Goal: Task Accomplishment & Management: Manage account settings

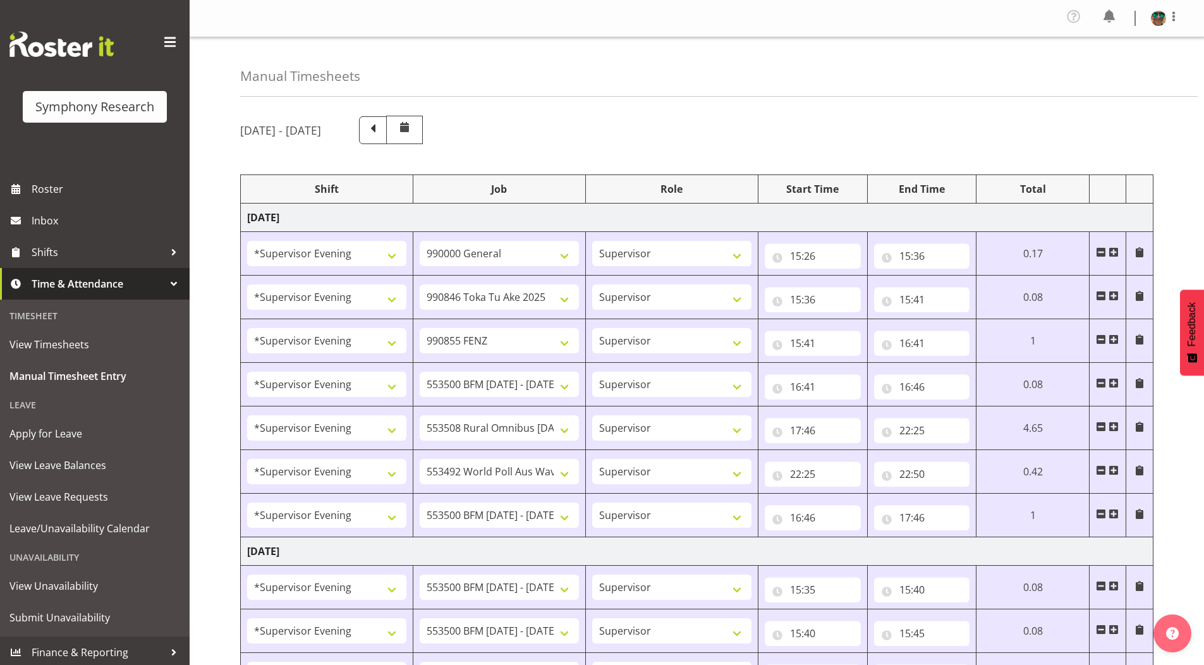
select select "4583"
select select "743"
select select "4583"
select select "9426"
select select "4583"
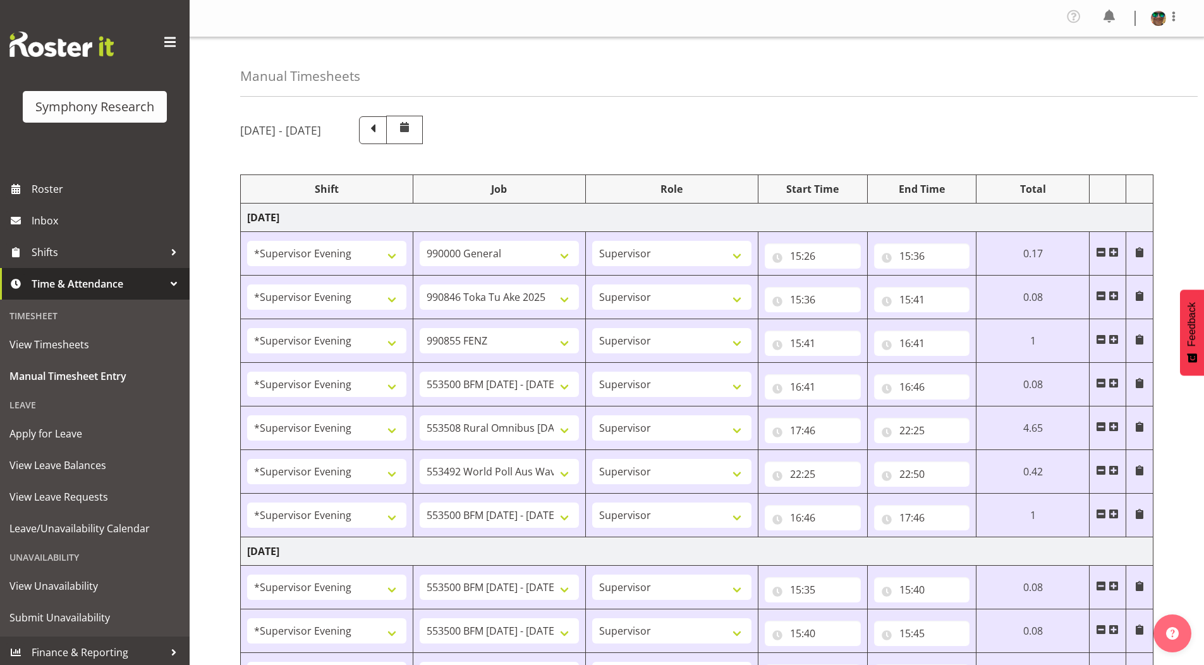
select select "9636"
select select "4583"
select select "10242"
select select "4583"
select select "10536"
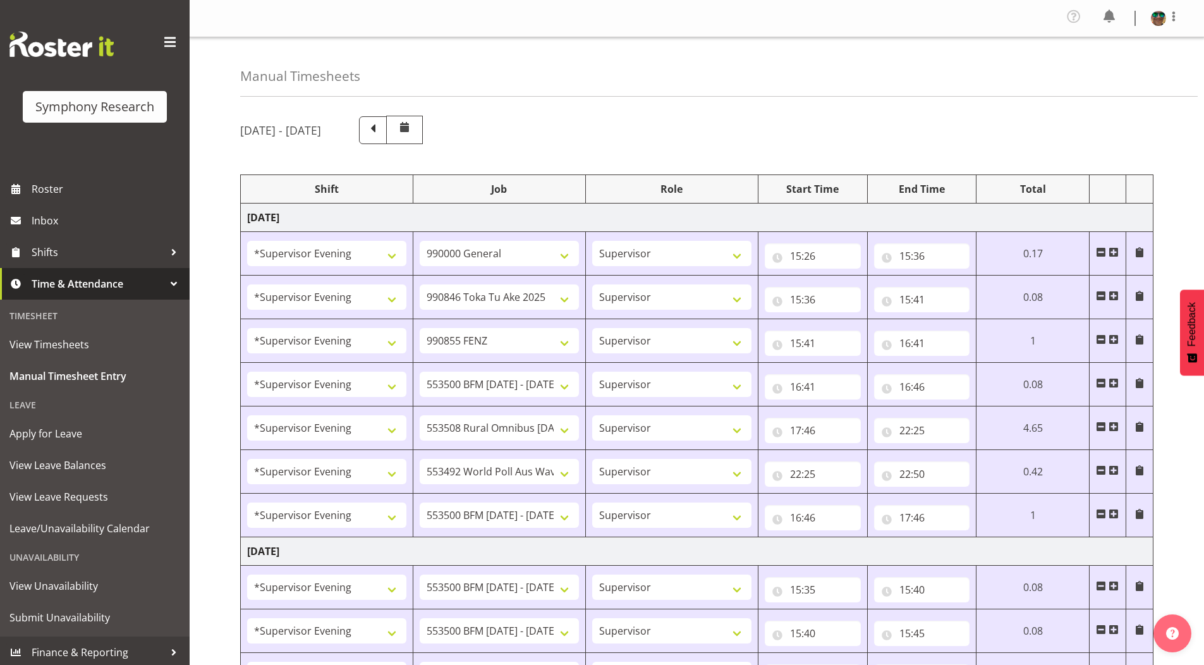
select select "4583"
select select "10499"
select select "4583"
select select "10242"
select select "4583"
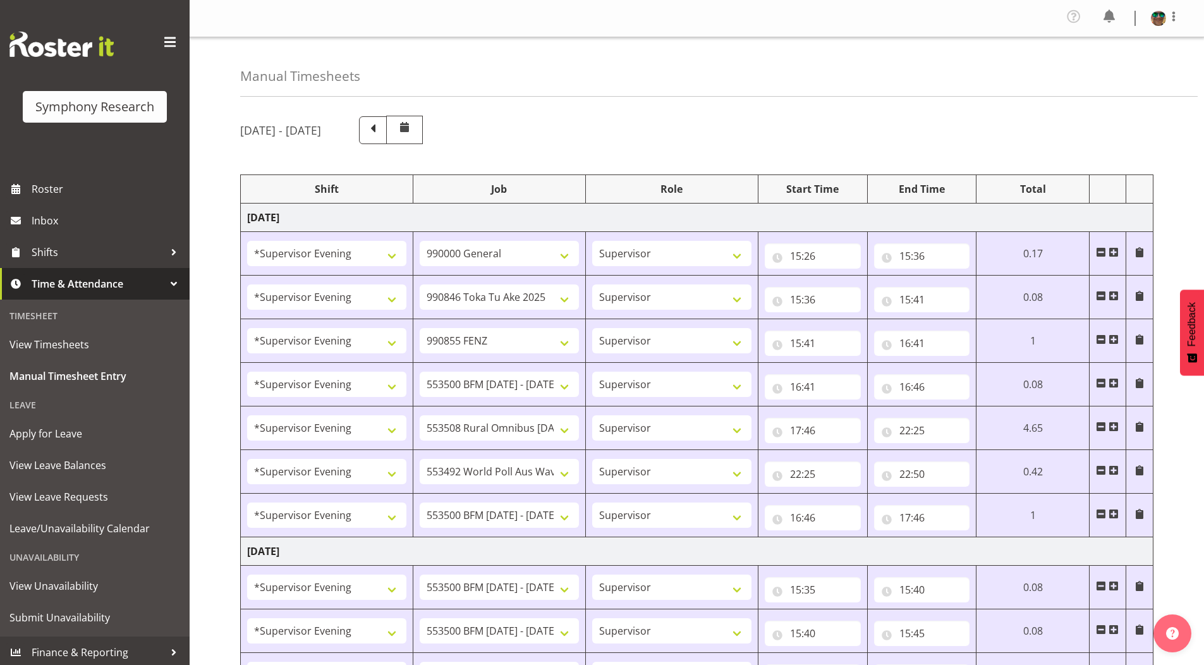
select select "10242"
select select "4583"
select select "10242"
select select "4583"
select select "9426"
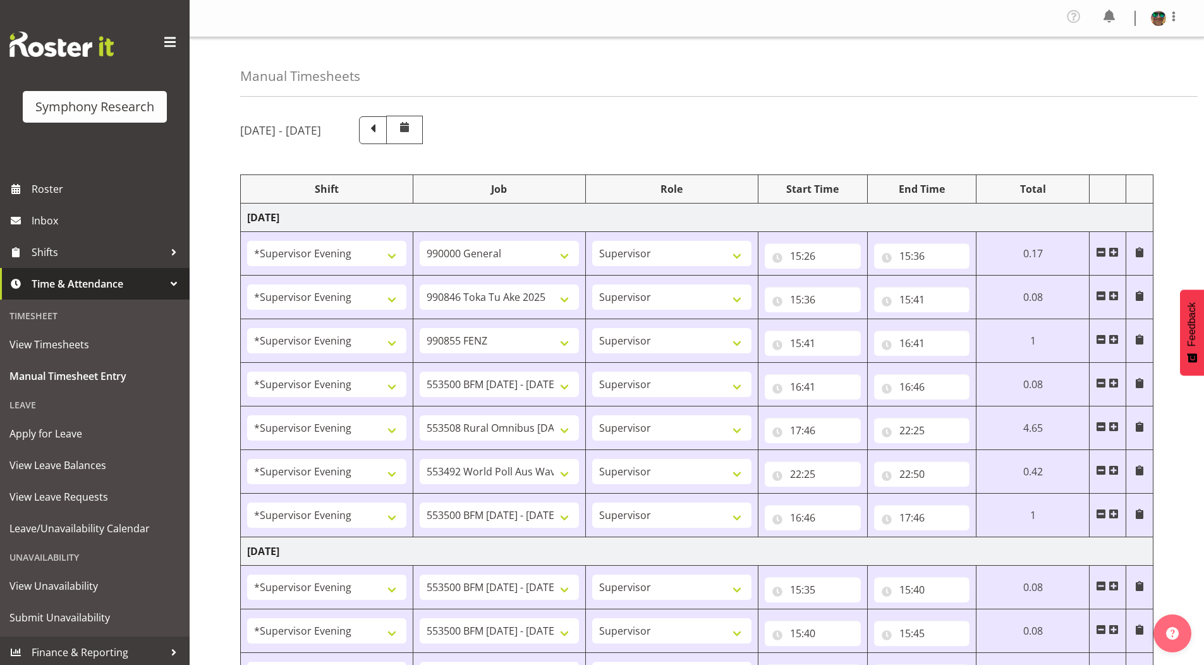
select select "4583"
select select "10549"
select select "4583"
select select "9636"
select select "4583"
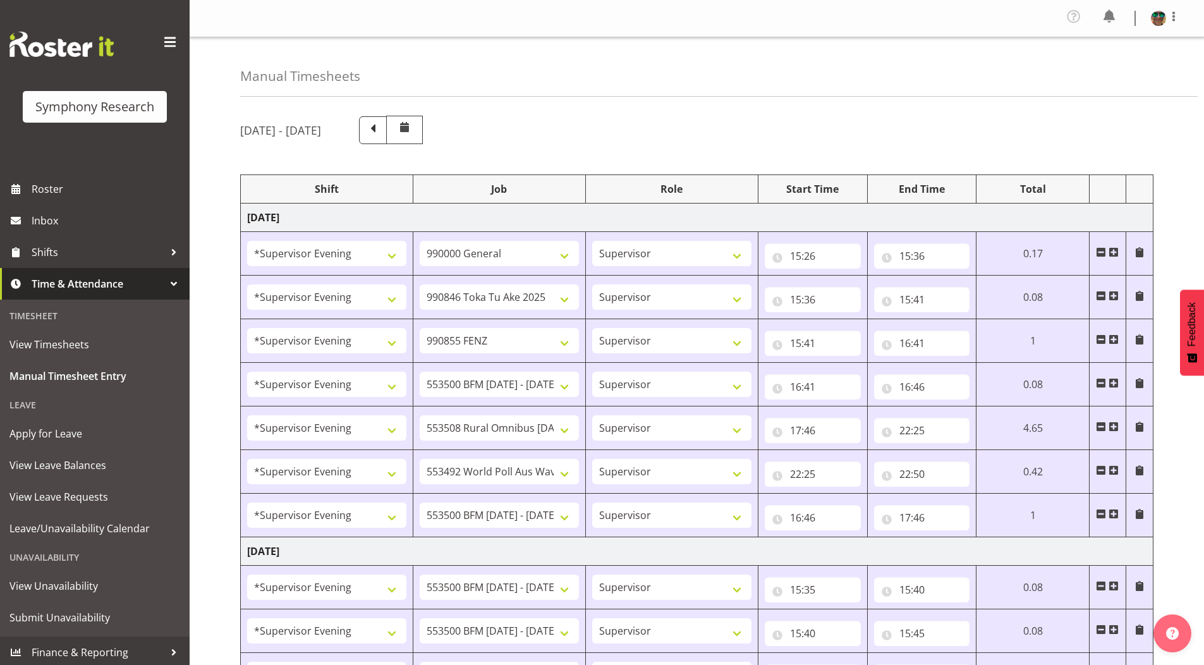
select select "10536"
select select "4583"
select select "743"
select select "4583"
select select "10242"
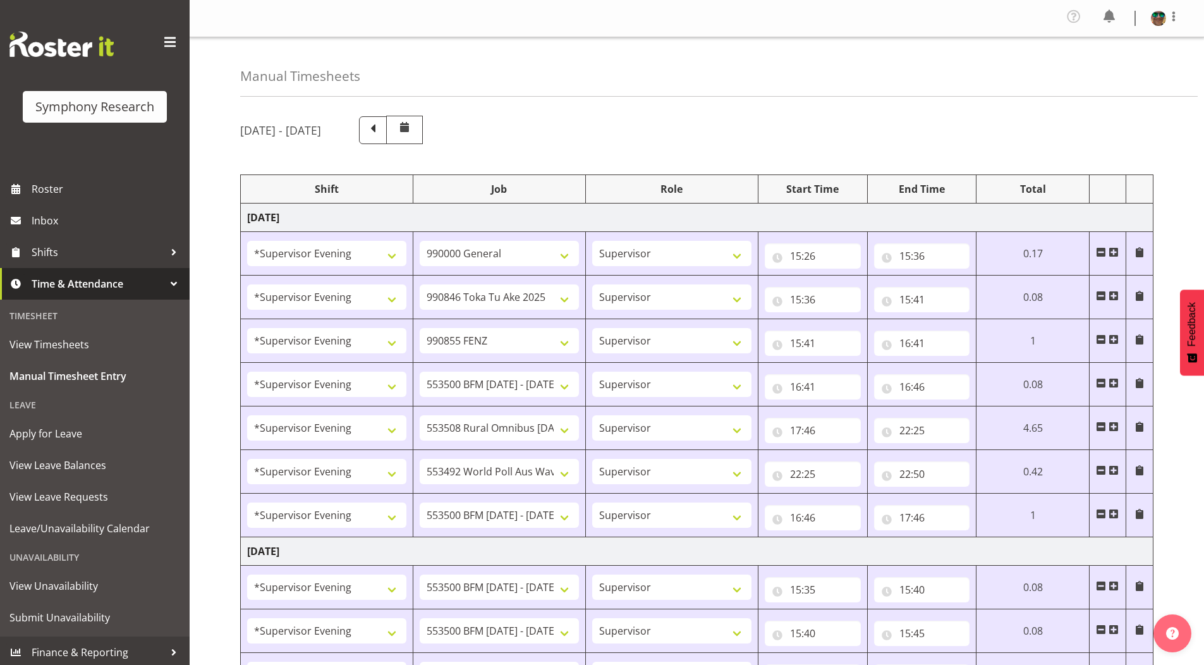
select select "4583"
select select "10242"
select select "4583"
select select "9426"
select select "4583"
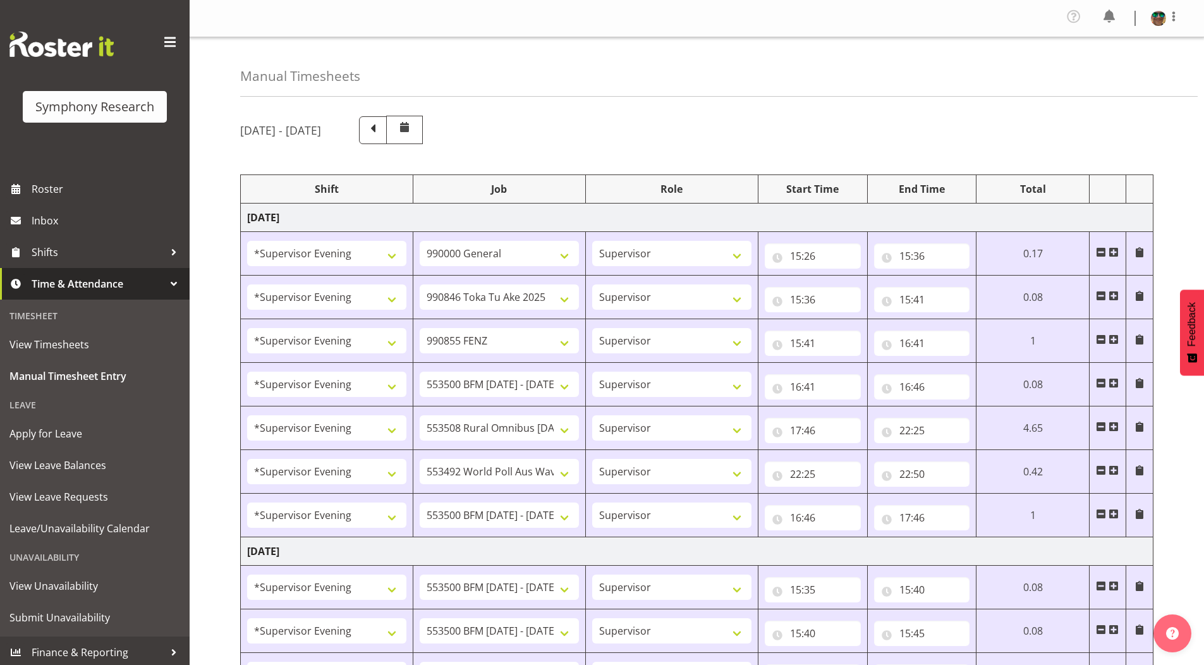
select select "10549"
select select "4583"
select select "9636"
select select "4583"
select select "10574"
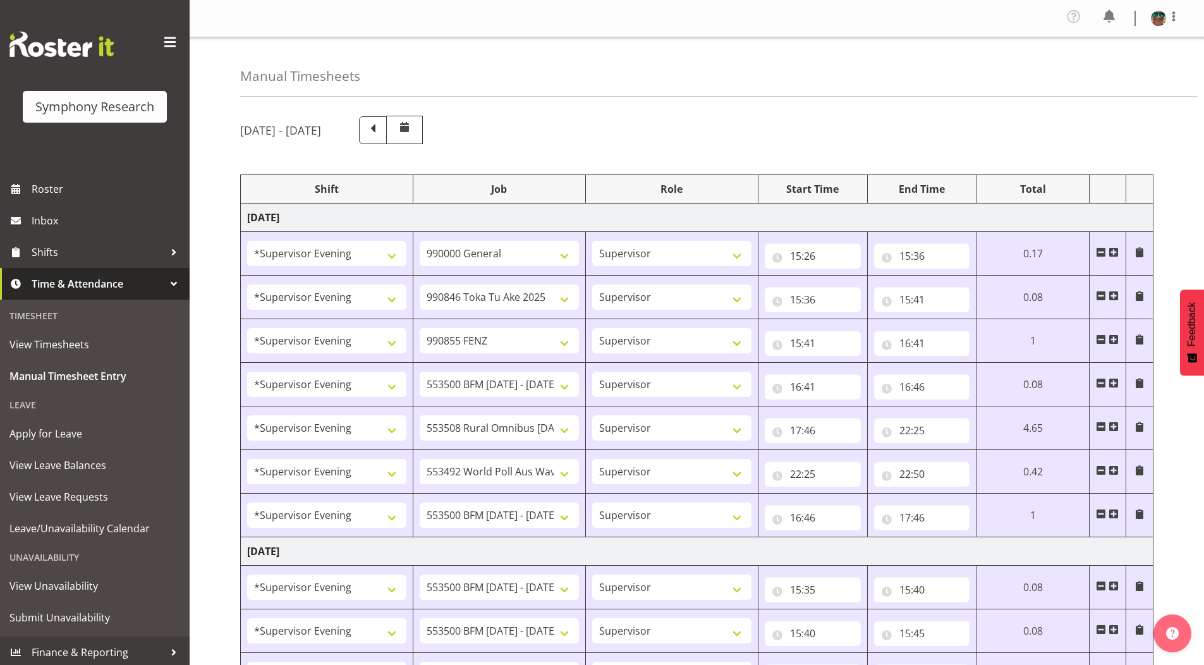
select select "4583"
select select "10536"
select select "4583"
select select "10242"
select select "4583"
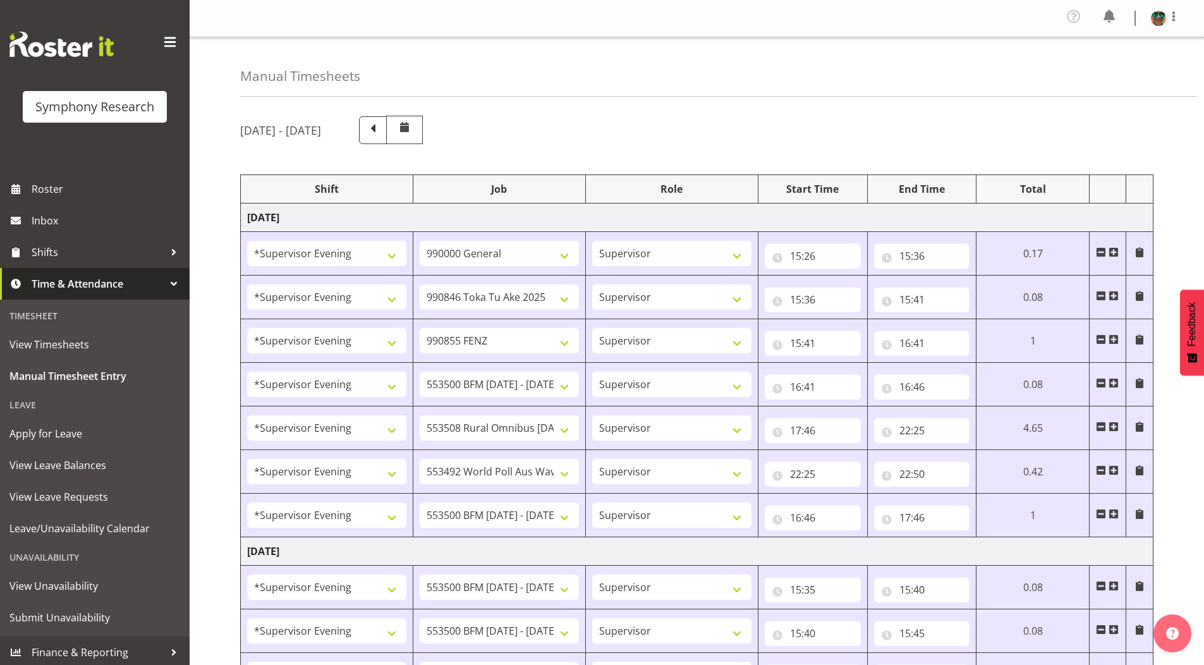
select select "10242"
select select "4583"
select select "10549"
select select "4583"
select select "10576"
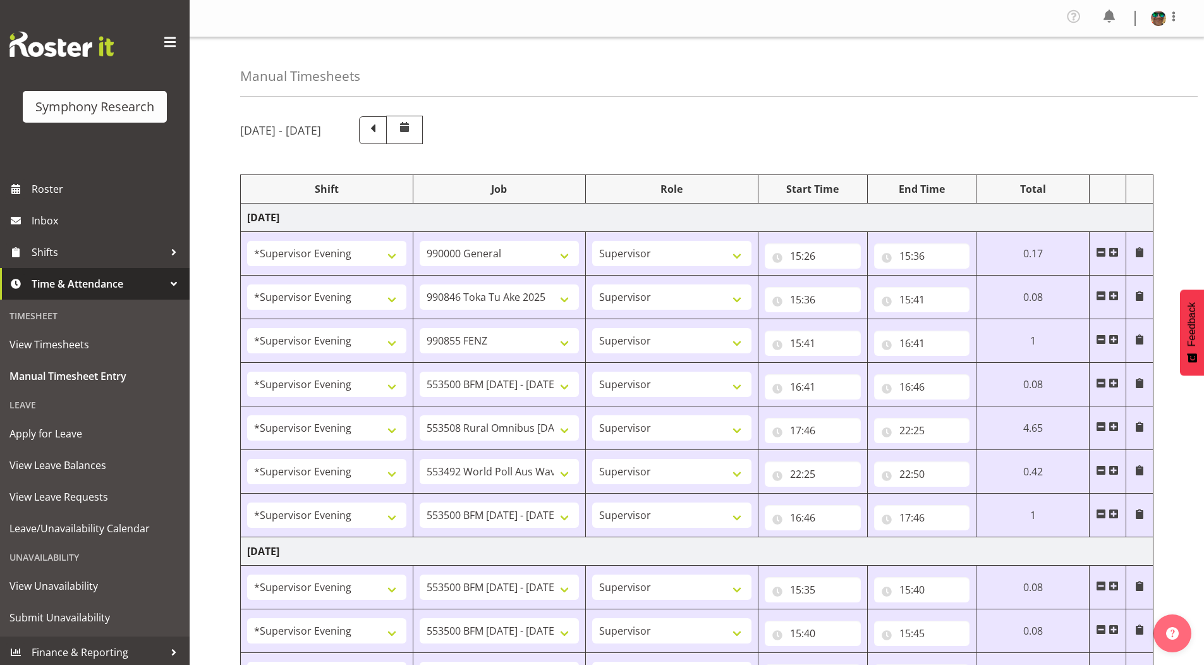
select select "4583"
select select "9426"
select select "4583"
select select "9636"
select select "4583"
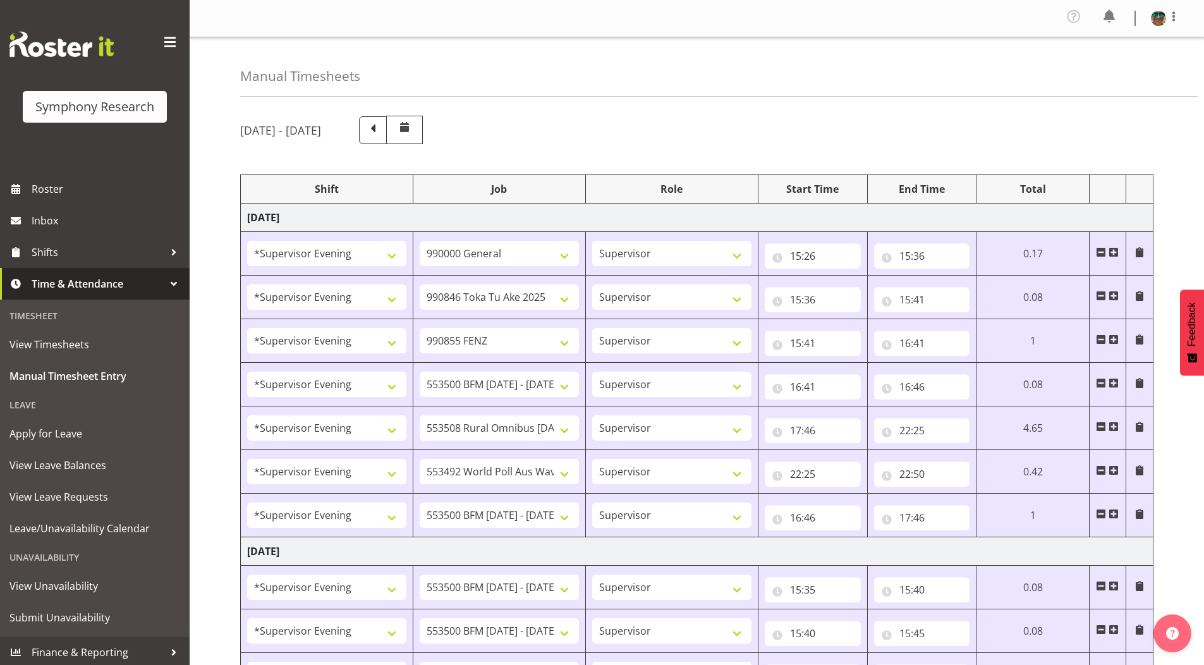
select select "10527"
select select "19170"
select select "10242"
select select "19170"
select select "10242"
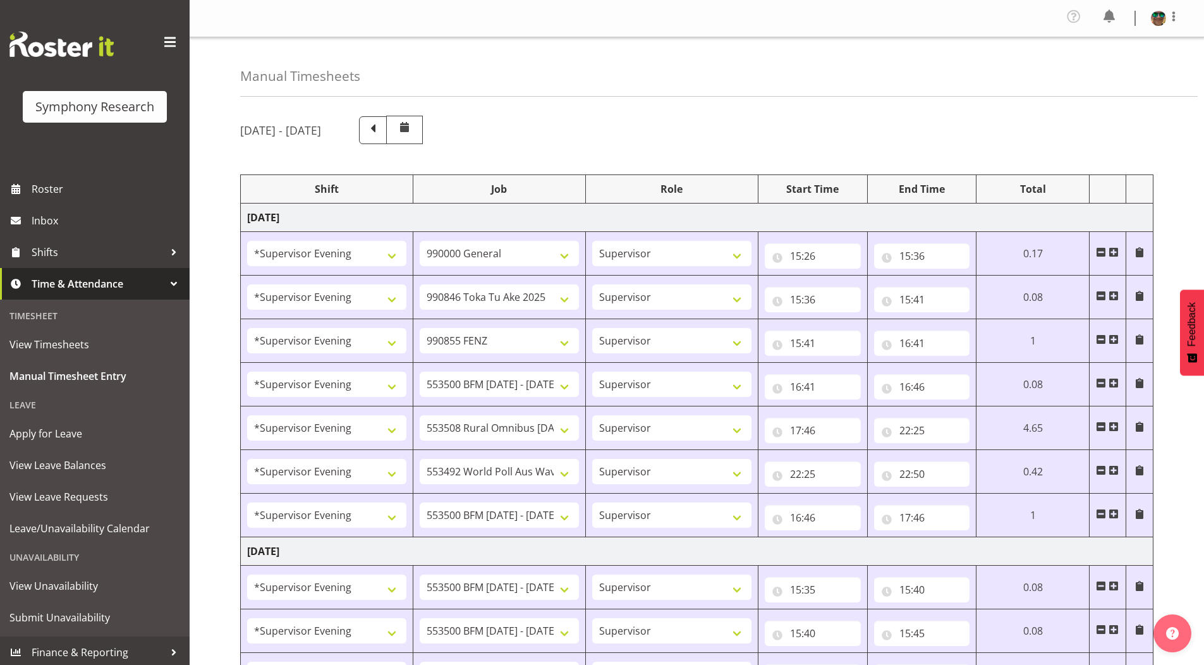
select select "19170"
select select "10549"
select select "19170"
select select "10576"
select select "19170"
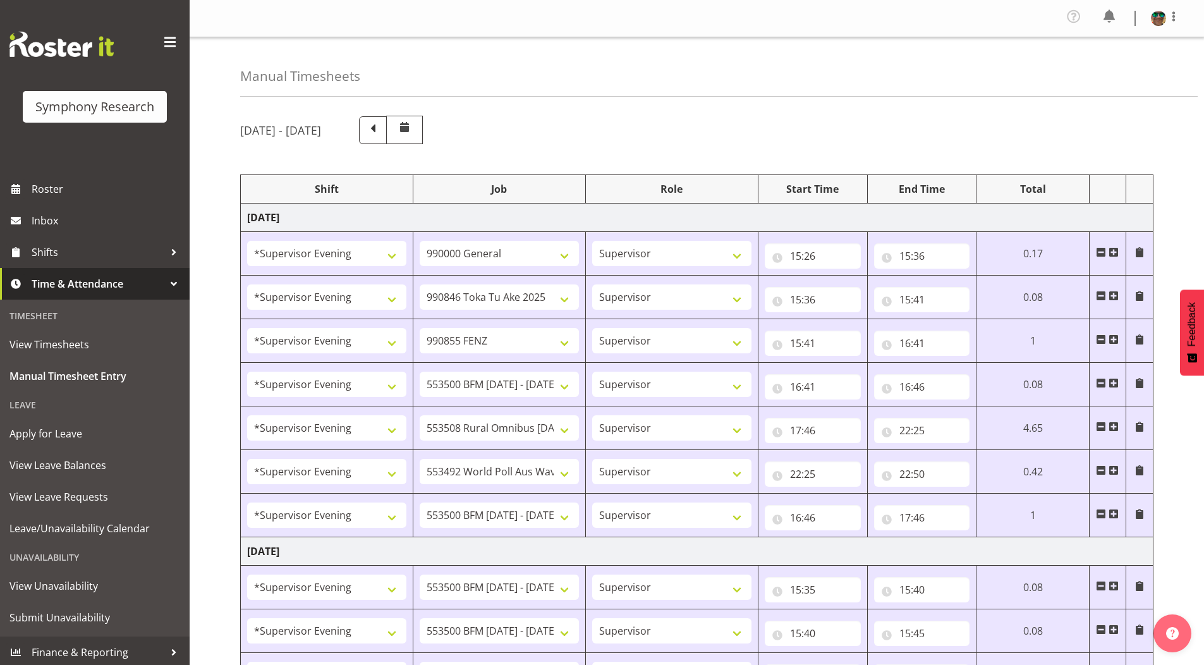
select select "9426"
select select "19170"
select select "9636"
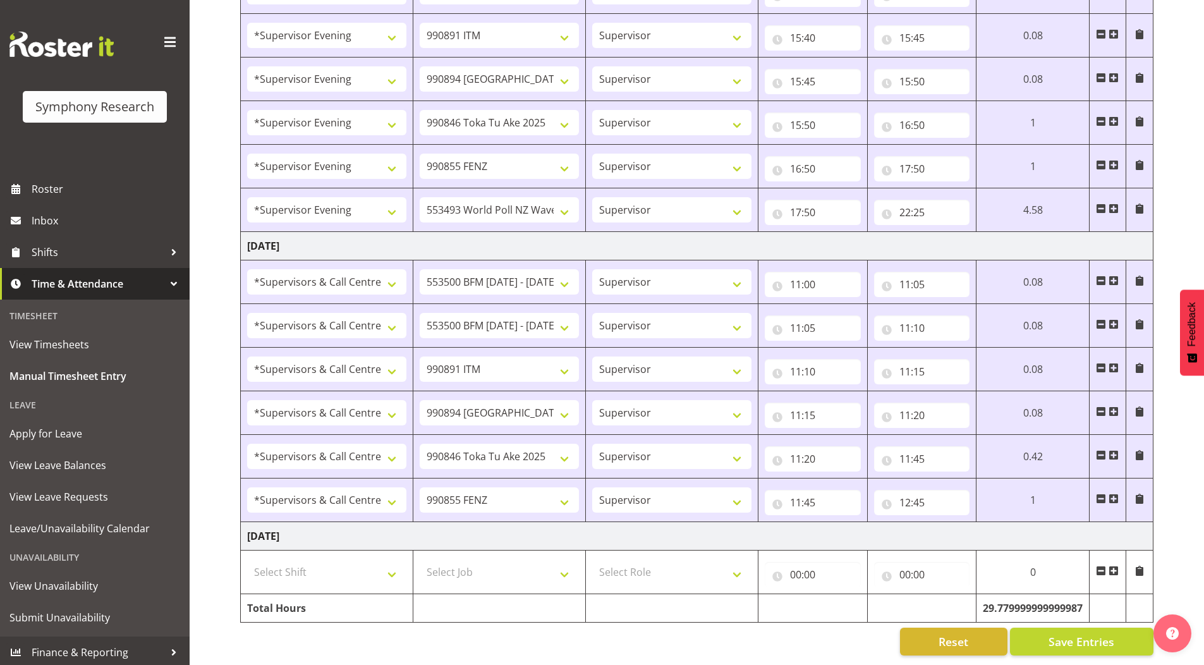
scroll to position [1387, 0]
click at [1113, 493] on span at bounding box center [1113, 498] width 10 height 10
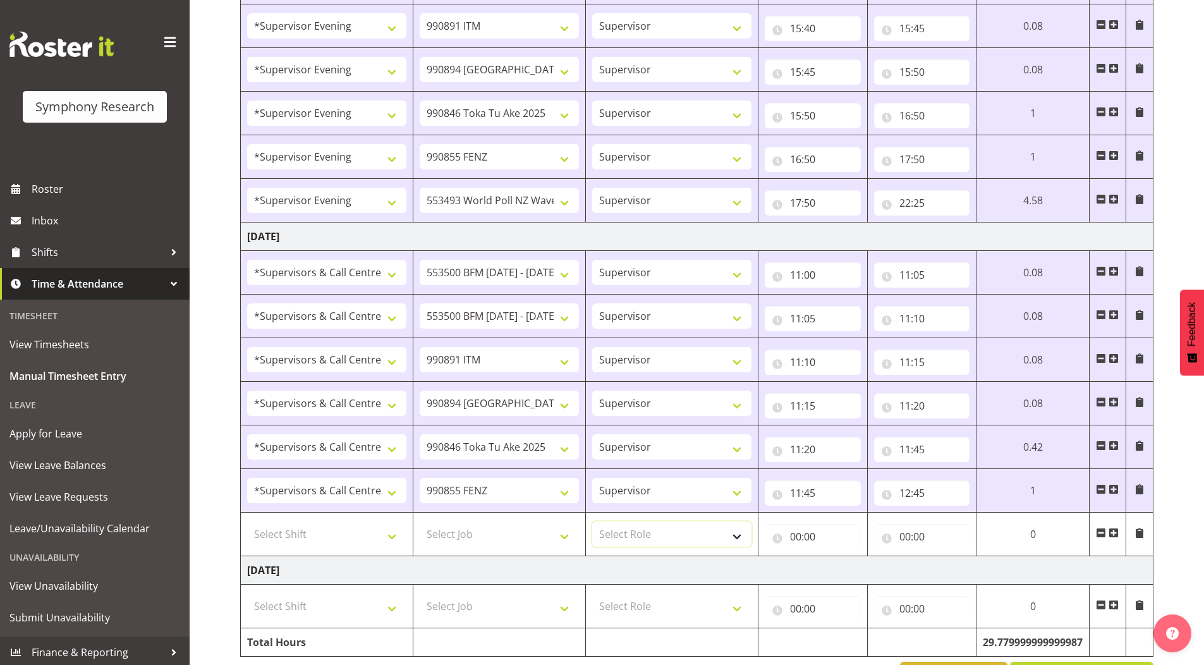
click at [624, 534] on select "Select Role Supervisor Briefing Interviewing" at bounding box center [671, 533] width 159 height 25
select select "45"
click at [592, 521] on select "Select Role Supervisor Briefing Interviewing" at bounding box center [671, 533] width 159 height 25
click at [446, 529] on select "Select Job 550060 IF Admin 553492 World Poll Aus Wave 2 Main 2025 553493 World …" at bounding box center [499, 533] width 159 height 25
click at [300, 538] on select "Select Shift !!Weekend Residential (Roster IT Shift Label) *Business 9/10am ~ 4…" at bounding box center [326, 533] width 159 height 25
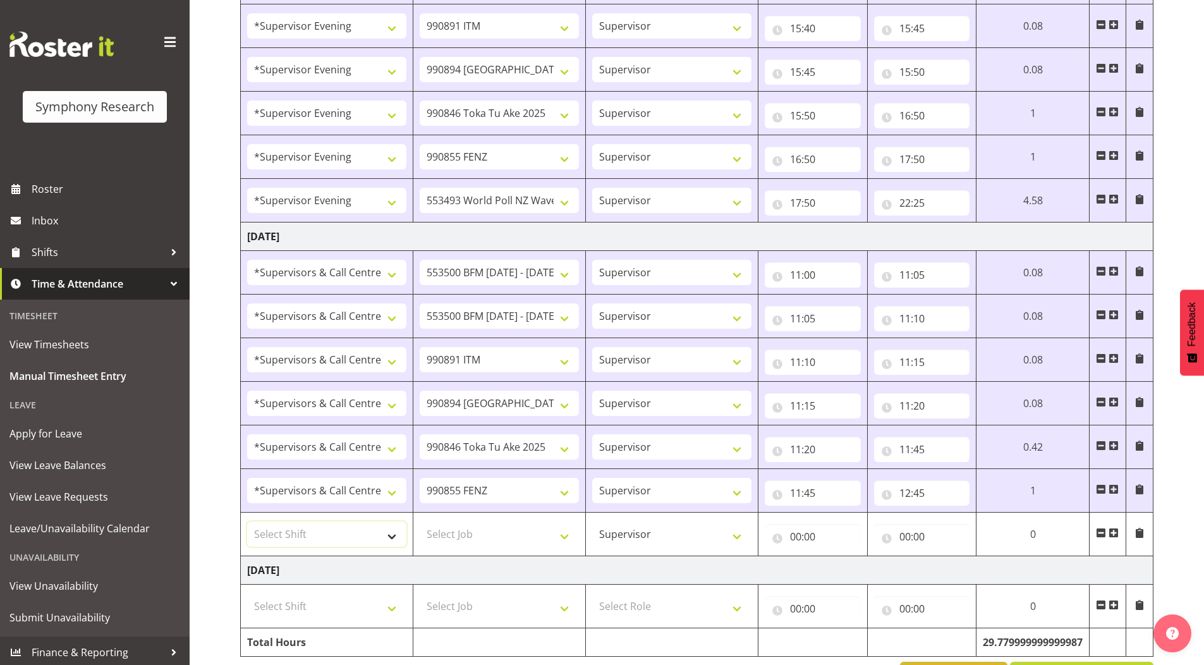
select select "19170"
click at [247, 521] on select "Select Shift !!Weekend Residential (Roster IT Shift Label) *Business 9/10am ~ 4…" at bounding box center [326, 533] width 159 height 25
drag, startPoint x: 490, startPoint y: 536, endPoint x: 490, endPoint y: 523, distance: 12.6
click at [490, 536] on select "Select Job 550060 IF Admin 553492 World Poll Aus Wave 2 Main 2025 553493 World …" at bounding box center [499, 533] width 159 height 25
select select "10527"
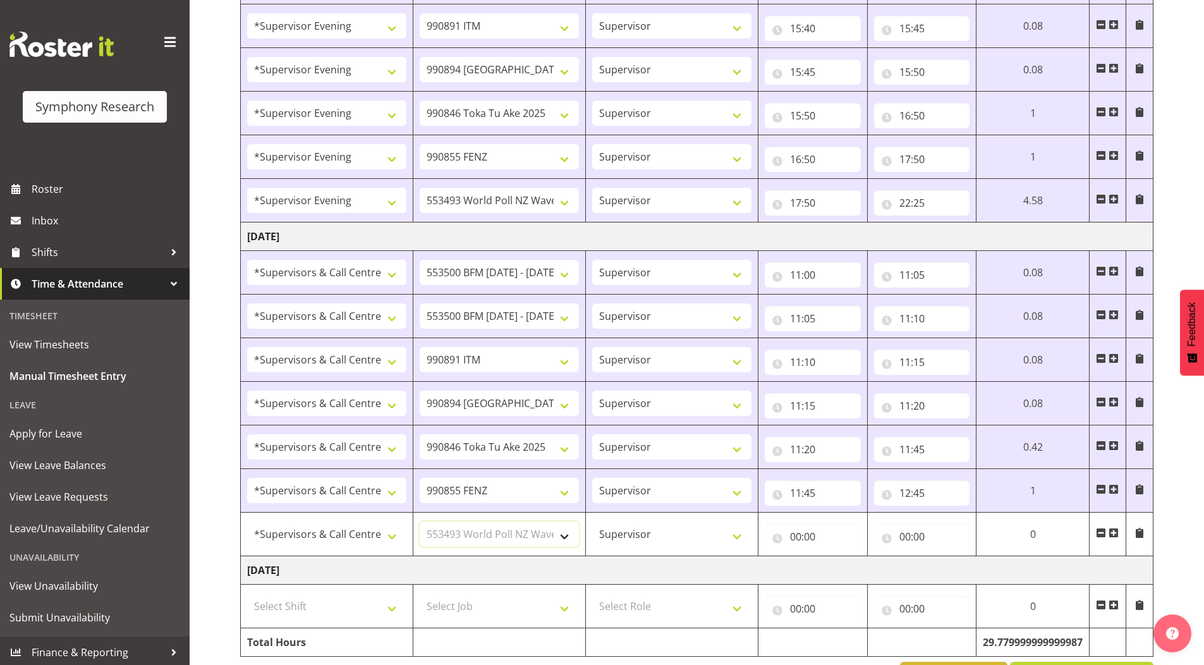
click at [420, 521] on select "Select Job 550060 IF Admin 553492 World Poll Aus Wave 2 Main 2025 553493 World …" at bounding box center [499, 533] width 159 height 25
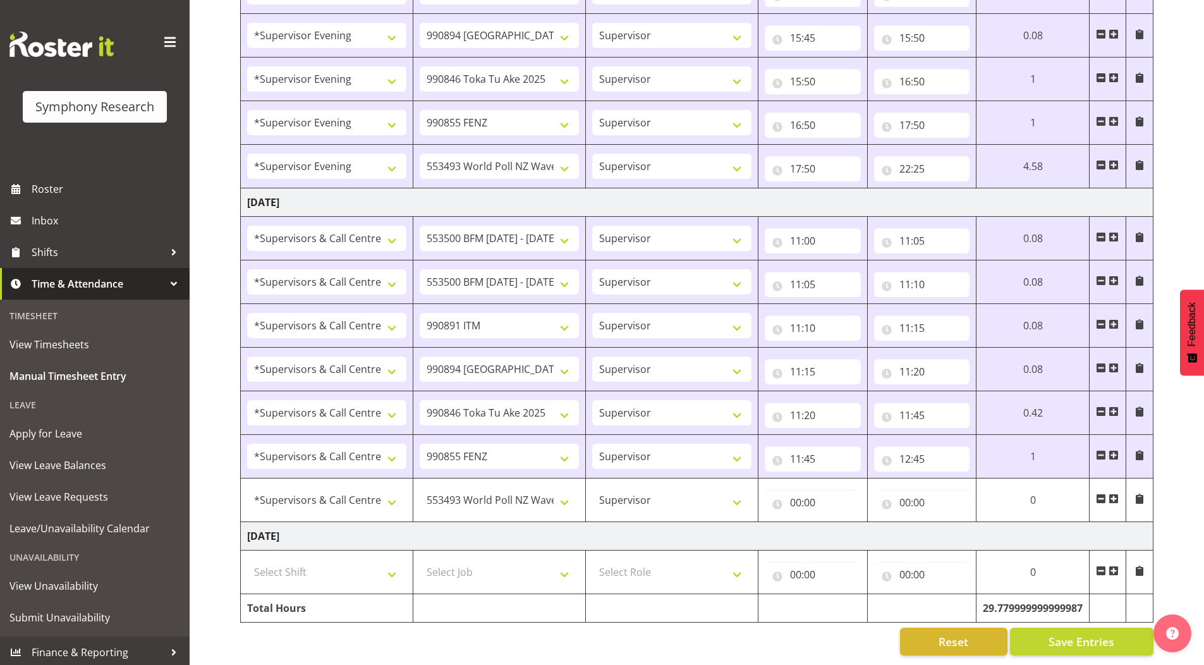
click at [1113, 493] on span at bounding box center [1113, 498] width 10 height 10
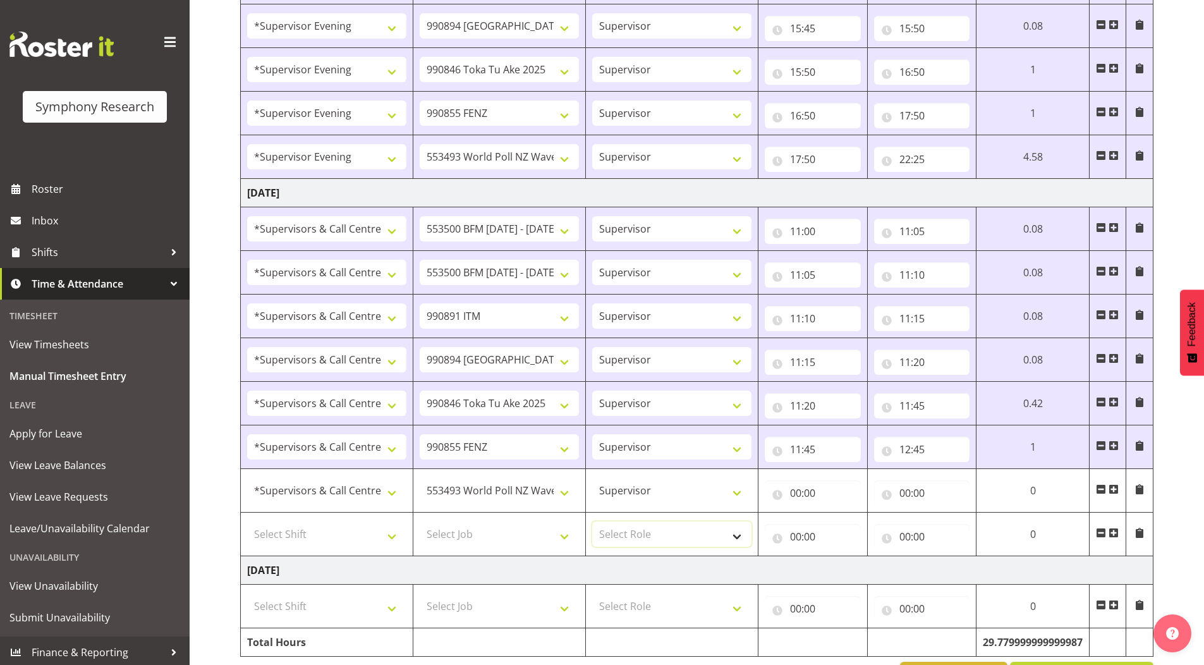
drag, startPoint x: 731, startPoint y: 538, endPoint x: 723, endPoint y: 538, distance: 7.6
click at [731, 538] on select "Select Role Supervisor Briefing Interviewing" at bounding box center [671, 533] width 159 height 25
select select "45"
click at [592, 521] on select "Select Role Supervisor Briefing Interviewing" at bounding box center [671, 533] width 159 height 25
click at [451, 536] on select "Select Job 550060 IF Admin 553492 World Poll Aus Wave 2 Main 2025 553493 World …" at bounding box center [499, 533] width 159 height 25
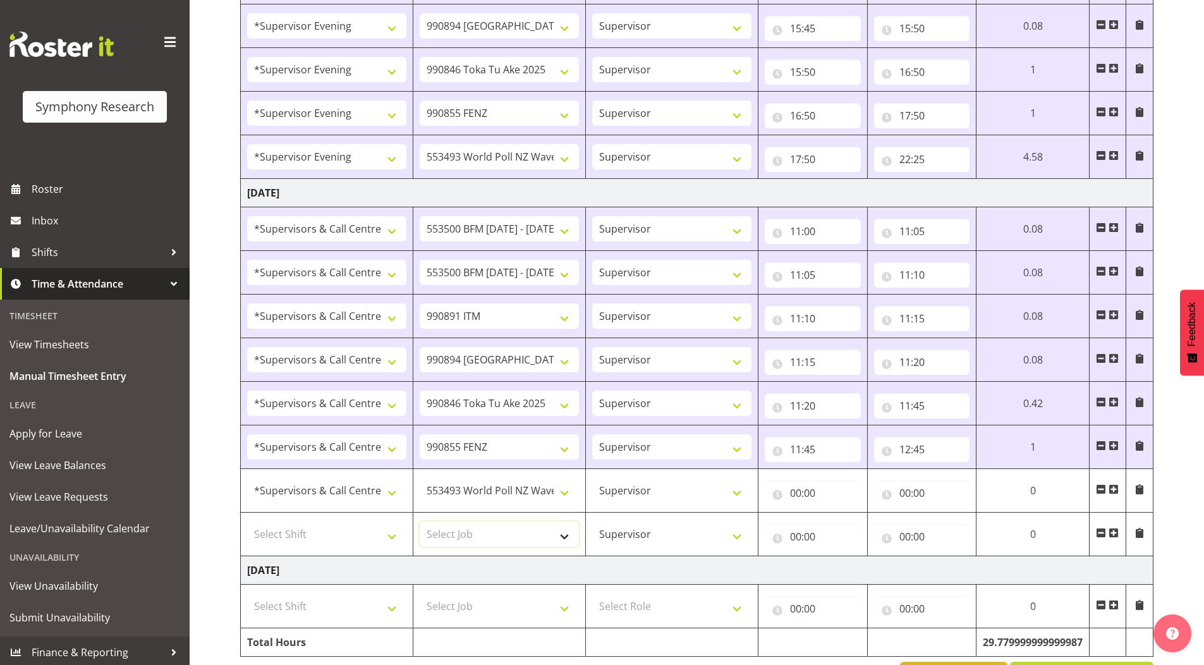
select select "10499"
click at [420, 521] on select "Select Job 550060 IF Admin 553492 World Poll Aus Wave 2 Main 2025 553493 World …" at bounding box center [499, 533] width 159 height 25
click at [310, 535] on select "Select Shift !!Weekend Residential (Roster IT Shift Label) *Business 9/10am ~ 4…" at bounding box center [326, 533] width 159 height 25
select select "19170"
click at [247, 521] on select "Select Shift !!Weekend Residential (Roster IT Shift Label) *Business 9/10am ~ 4…" at bounding box center [326, 533] width 159 height 25
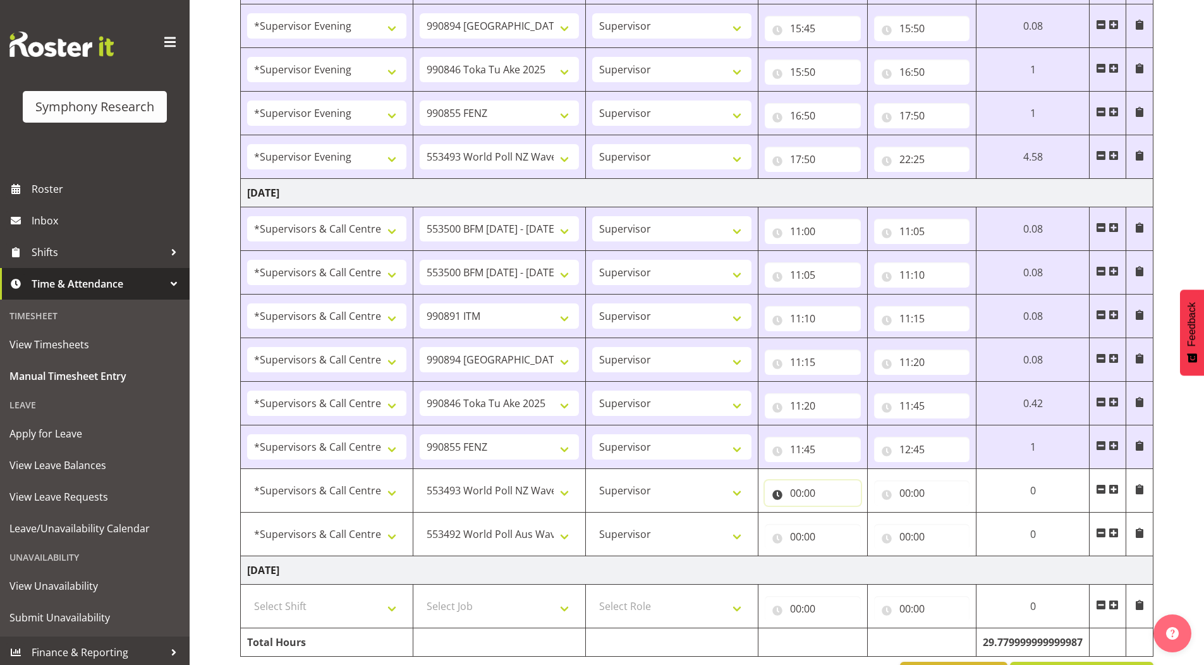
click at [793, 496] on input "00:00" at bounding box center [812, 492] width 96 height 25
click at [837, 521] on select "00 01 02 03 04 05 06 07 08 09 10 11 12 13 14 15 16 17 18 19 20 21 22 23" at bounding box center [851, 525] width 28 height 25
select select "12"
click at [838, 513] on select "00 01 02 03 04 05 06 07 08 09 10 11 12 13 14 15 16 17 18 19 20 21 22 23" at bounding box center [851, 525] width 28 height 25
type input "12:00"
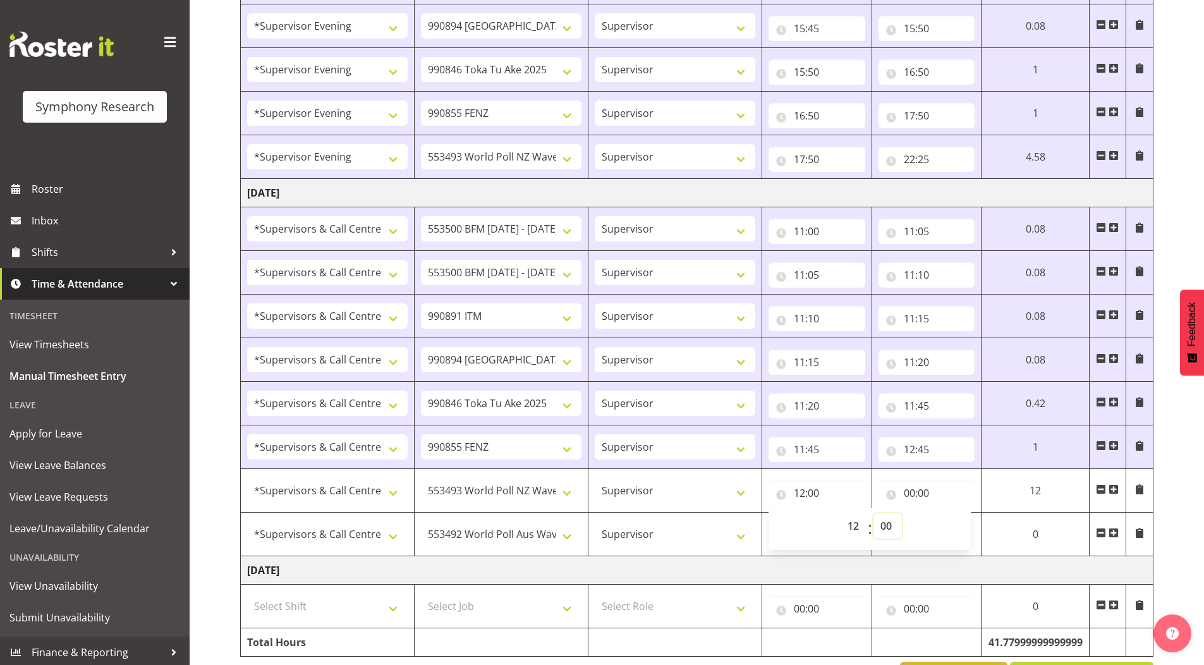
drag, startPoint x: 888, startPoint y: 526, endPoint x: 855, endPoint y: 469, distance: 66.0
click at [888, 526] on select "00 01 02 03 04 05 06 07 08 09 10 11 12 13 14 15 16 17 18 19 20 21 22 23 24 25 2…" at bounding box center [887, 525] width 28 height 25
select select "45"
click at [873, 513] on select "00 01 02 03 04 05 06 07 08 09 10 11 12 13 14 15 16 17 18 19 20 21 22 23 24 25 2…" at bounding box center [887, 525] width 28 height 25
type input "12:45"
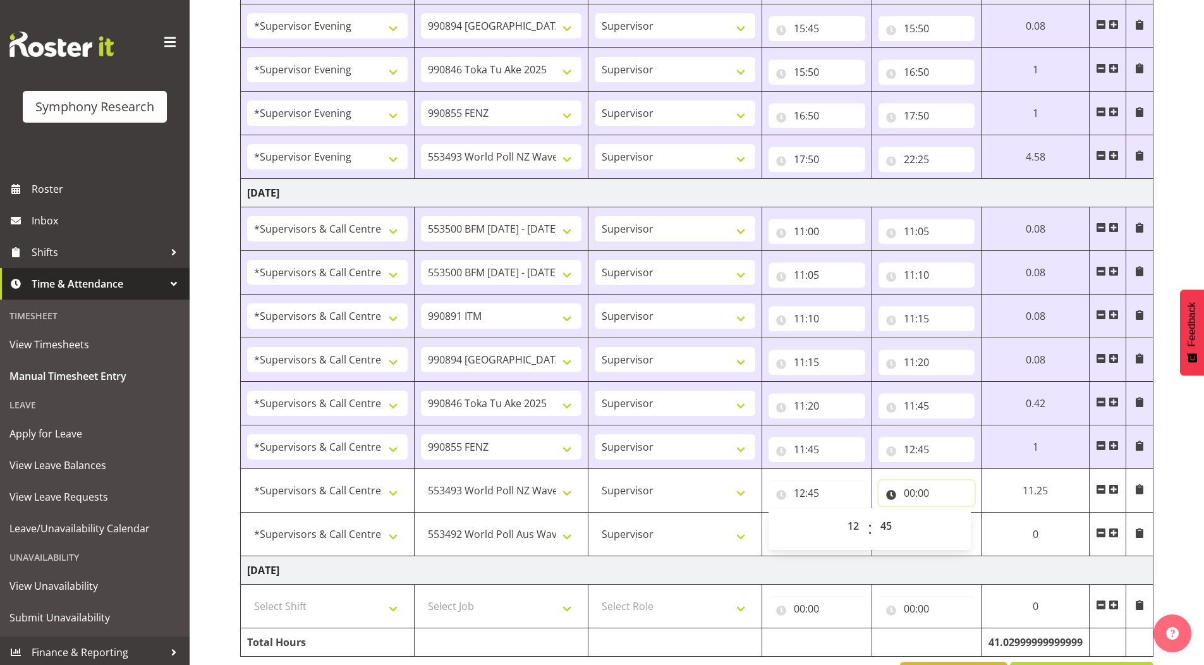
click at [907, 490] on input "00:00" at bounding box center [926, 492] width 97 height 25
drag, startPoint x: 965, startPoint y: 524, endPoint x: 957, endPoint y: 514, distance: 13.4
click at [965, 524] on select "00 01 02 03 04 05 06 07 08 09 10 11 12 13 14 15 16 17 18 19 20 21 22 23" at bounding box center [964, 525] width 28 height 25
select select "18"
click at [950, 513] on select "00 01 02 03 04 05 06 07 08 09 10 11 12 13 14 15 16 17 18 19 20 21 22 23" at bounding box center [964, 525] width 28 height 25
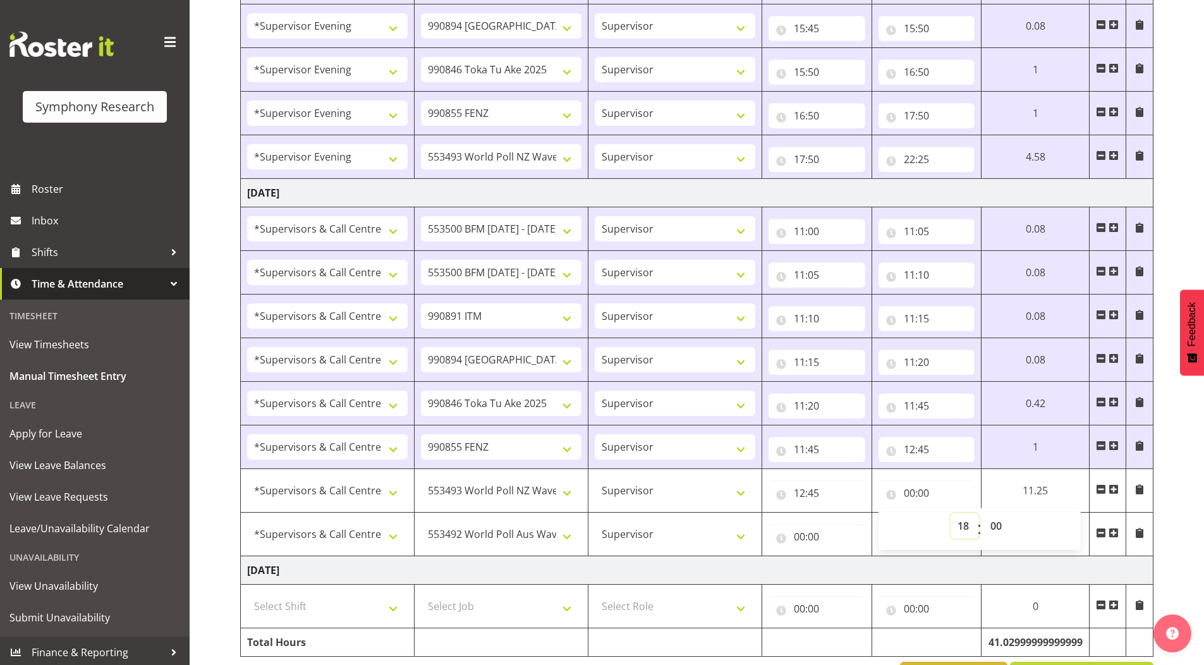
type input "18:00"
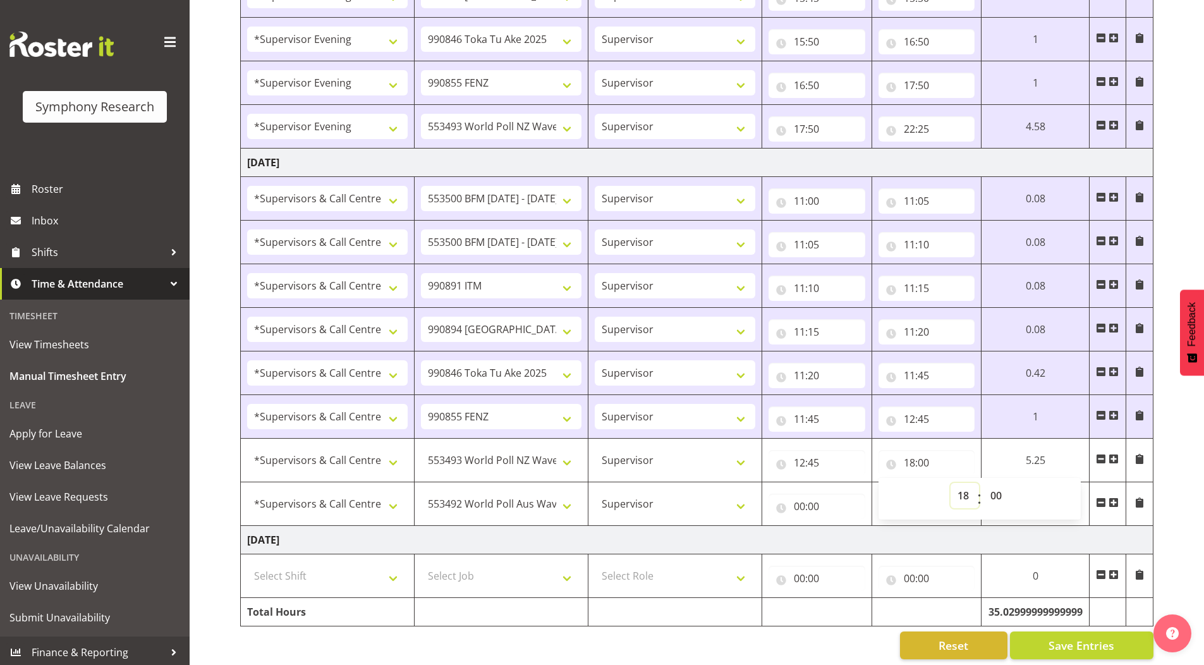
scroll to position [1475, 0]
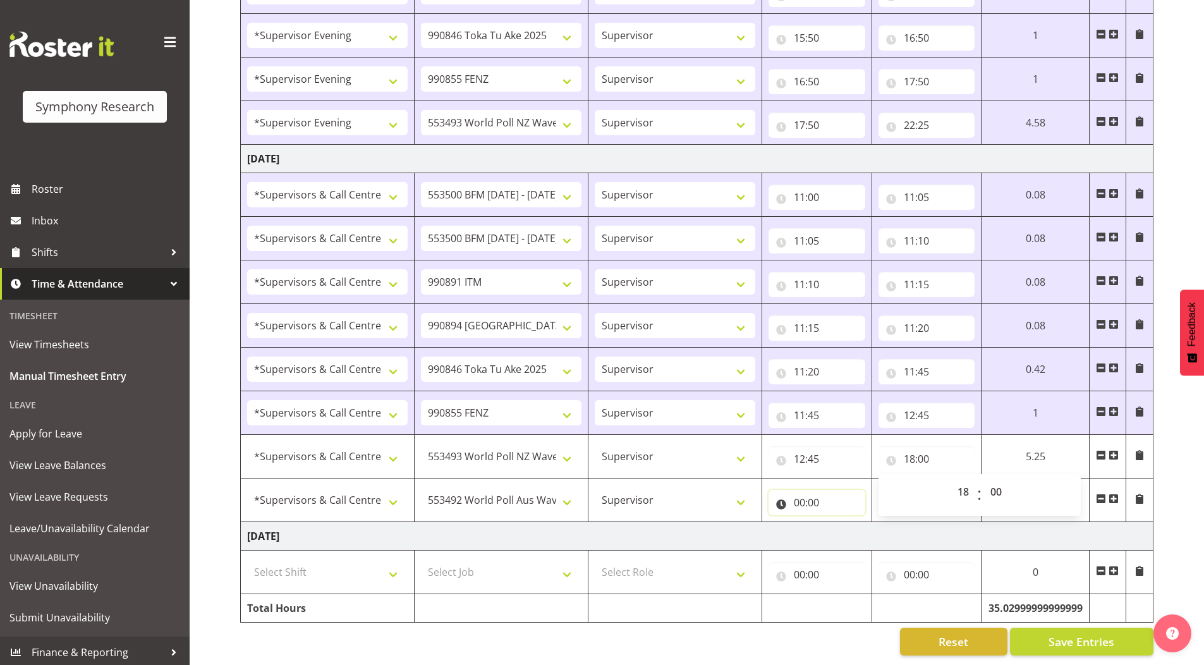
click at [797, 490] on input "00:00" at bounding box center [816, 502] width 97 height 25
click at [854, 528] on select "00 01 02 03 04 05 06 07 08 09 10 11 12 13 14 15 16 17 18 19 20 21 22 23" at bounding box center [854, 535] width 28 height 25
select select "18"
click at [840, 523] on select "00 01 02 03 04 05 06 07 08 09 10 11 12 13 14 15 16 17 18 19 20 21 22 23" at bounding box center [854, 535] width 28 height 25
type input "18:00"
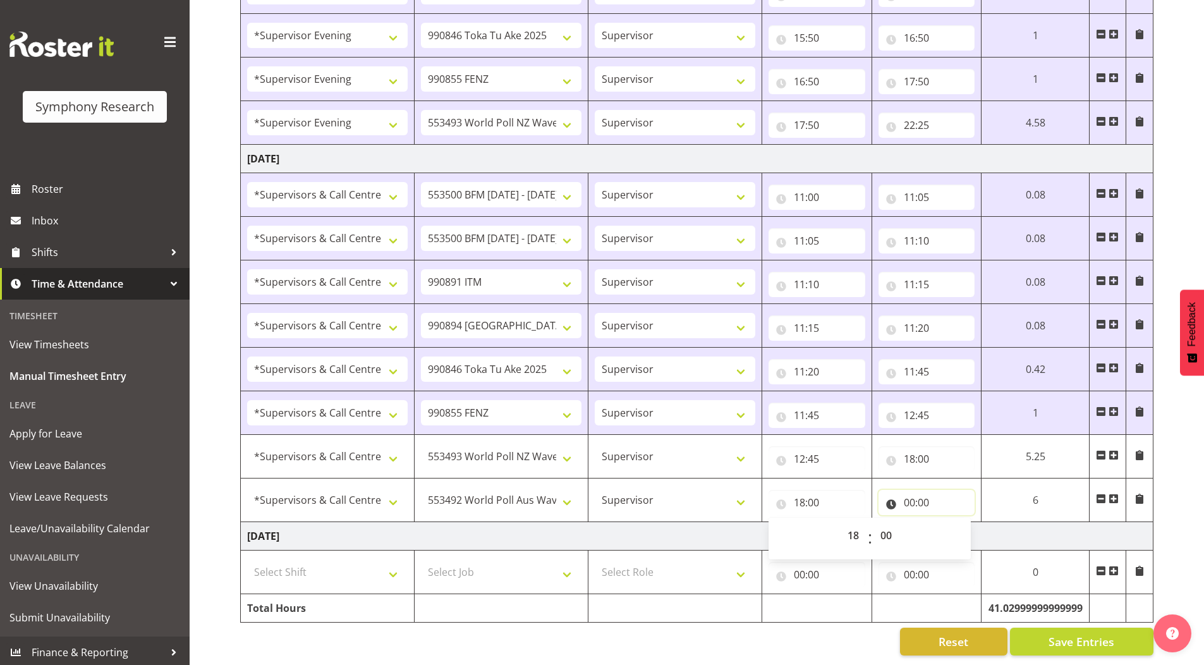
click at [908, 493] on input "00:00" at bounding box center [926, 502] width 97 height 25
drag, startPoint x: 956, startPoint y: 523, endPoint x: 955, endPoint y: 514, distance: 8.9
click at [956, 523] on select "00 01 02 03 04 05 06 07 08 09 10 11 12 13 14 15 16 17 18 19 20 21 22 23" at bounding box center [964, 535] width 28 height 25
select select "19"
click at [950, 523] on select "00 01 02 03 04 05 06 07 08 09 10 11 12 13 14 15 16 17 18 19 20 21 22 23" at bounding box center [964, 535] width 28 height 25
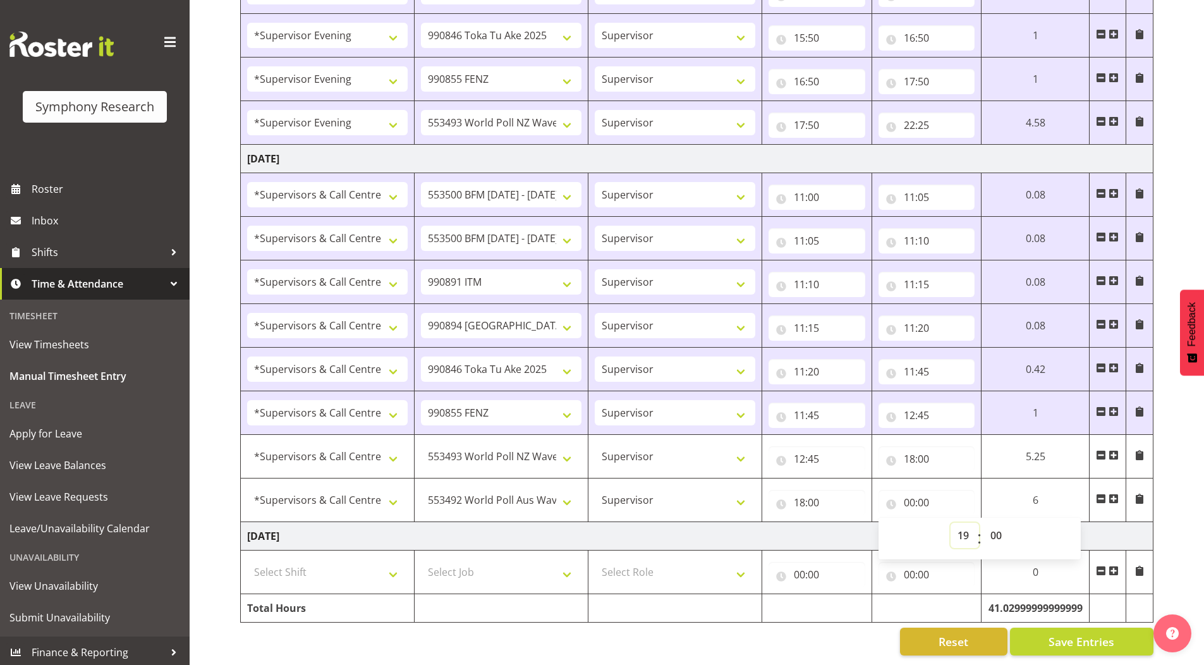
type input "19:00"
click at [996, 526] on select "00 01 02 03 04 05 06 07 08 09 10 11 12 13 14 15 16 17 18 19 20 21 22 23 24 25 2…" at bounding box center [997, 535] width 28 height 25
select select "20"
click at [983, 523] on select "00 01 02 03 04 05 06 07 08 09 10 11 12 13 14 15 16 17 18 19 20 21 22 23 24 25 2…" at bounding box center [997, 535] width 28 height 25
type input "19:20"
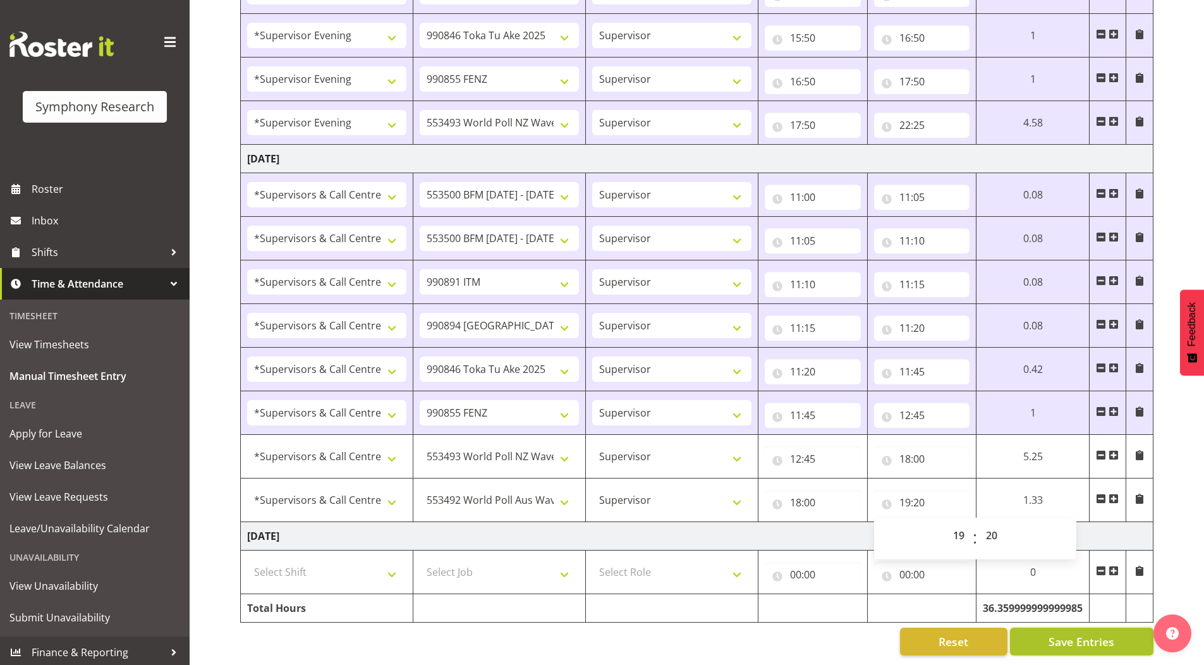
click at [1052, 633] on span "Save Entries" at bounding box center [1081, 641] width 66 height 16
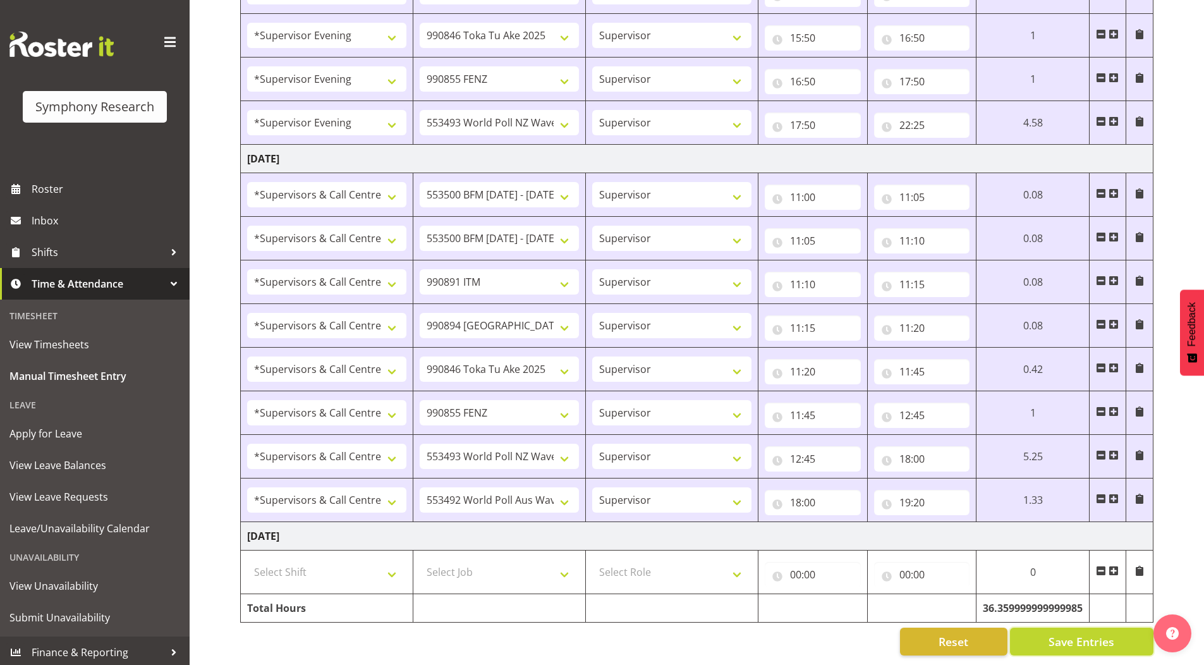
drag, startPoint x: 1066, startPoint y: 632, endPoint x: 780, endPoint y: 584, distance: 290.3
click at [1066, 633] on span "Save Entries" at bounding box center [1081, 641] width 66 height 16
click at [794, 566] on input "00:00" at bounding box center [812, 574] width 96 height 25
click at [842, 598] on select "00 01 02 03 04 05 06 07 08 09 10 11 12 13 14 15 16 17 18 19 20 21 22 23" at bounding box center [851, 607] width 28 height 25
select select "14"
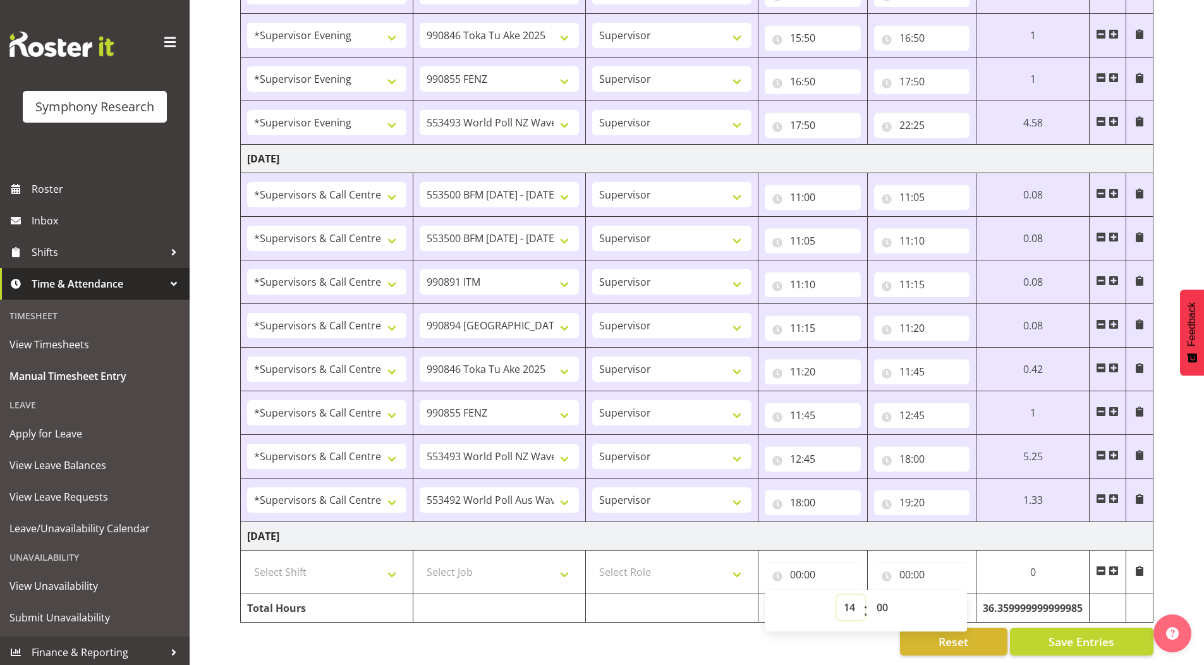
click at [837, 595] on select "00 01 02 03 04 05 06 07 08 09 10 11 12 13 14 15 16 17 18 19 20 21 22 23" at bounding box center [851, 607] width 28 height 25
type input "14:00"
drag, startPoint x: 880, startPoint y: 601, endPoint x: 879, endPoint y: 588, distance: 12.7
click at [880, 601] on select "00 01 02 03 04 05 06 07 08 09 10 11 12 13 14 15 16 17 18 19 20 21 22 23 24 25 2…" at bounding box center [883, 607] width 28 height 25
select select "22"
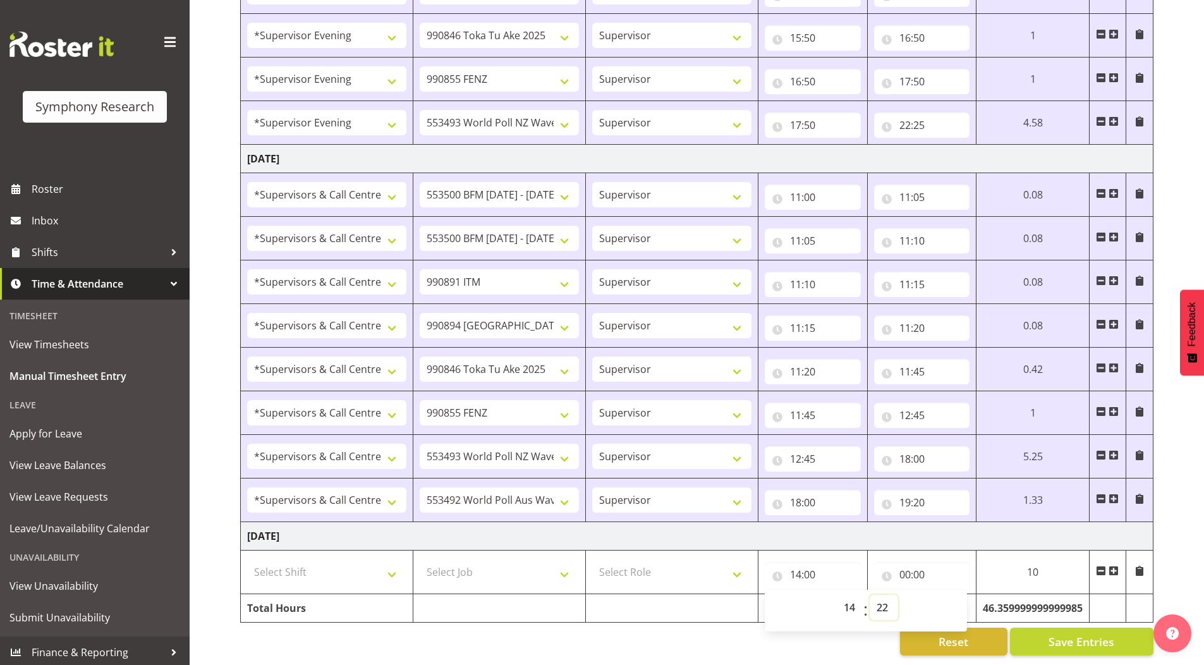
click at [873, 595] on select "00 01 02 03 04 05 06 07 08 09 10 11 12 13 14 15 16 17 18 19 20 21 22 23 24 25 2…" at bounding box center [883, 607] width 28 height 25
type input "14:22"
click at [908, 562] on input "00:00" at bounding box center [926, 574] width 97 height 25
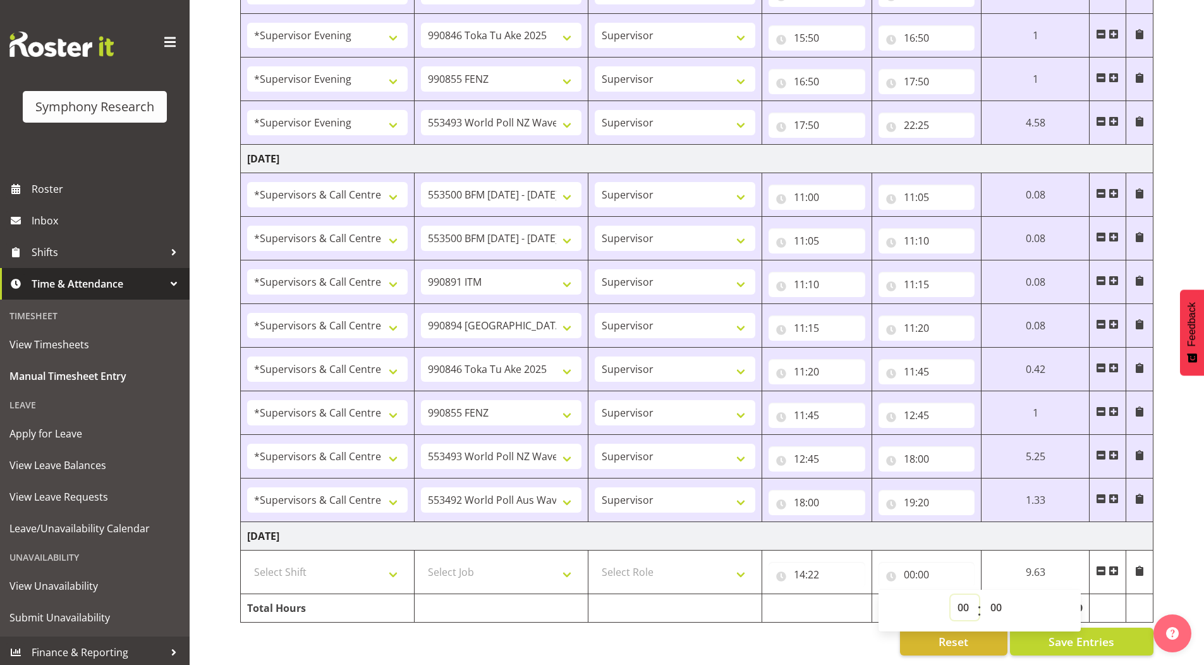
click at [964, 597] on select "00 01 02 03 04 05 06 07 08 09 10 11 12 13 14 15 16 17 18 19 20 21 22 23" at bounding box center [964, 607] width 28 height 25
select select "18"
click at [950, 595] on select "00 01 02 03 04 05 06 07 08 09 10 11 12 13 14 15 16 17 18 19 20 21 22 23" at bounding box center [964, 607] width 28 height 25
type input "18:00"
drag, startPoint x: 998, startPoint y: 600, endPoint x: 995, endPoint y: 589, distance: 11.0
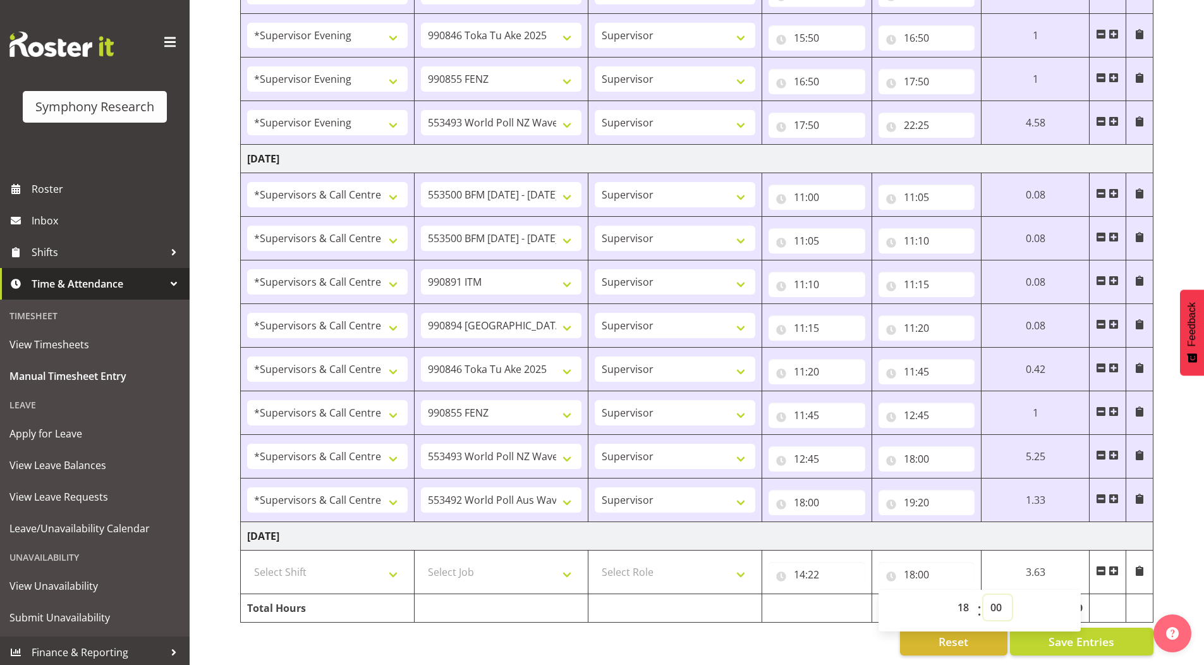
click at [998, 600] on select "00 01 02 03 04 05 06 07 08 09 10 11 12 13 14 15 16 17 18 19 20 21 22 23 24 25 2…" at bounding box center [997, 607] width 28 height 25
select select "40"
click at [983, 595] on select "00 01 02 03 04 05 06 07 08 09 10 11 12 13 14 15 16 17 18 19 20 21 22 23 24 25 2…" at bounding box center [997, 607] width 28 height 25
type input "18:40"
click at [800, 569] on input "14:22" at bounding box center [816, 574] width 97 height 25
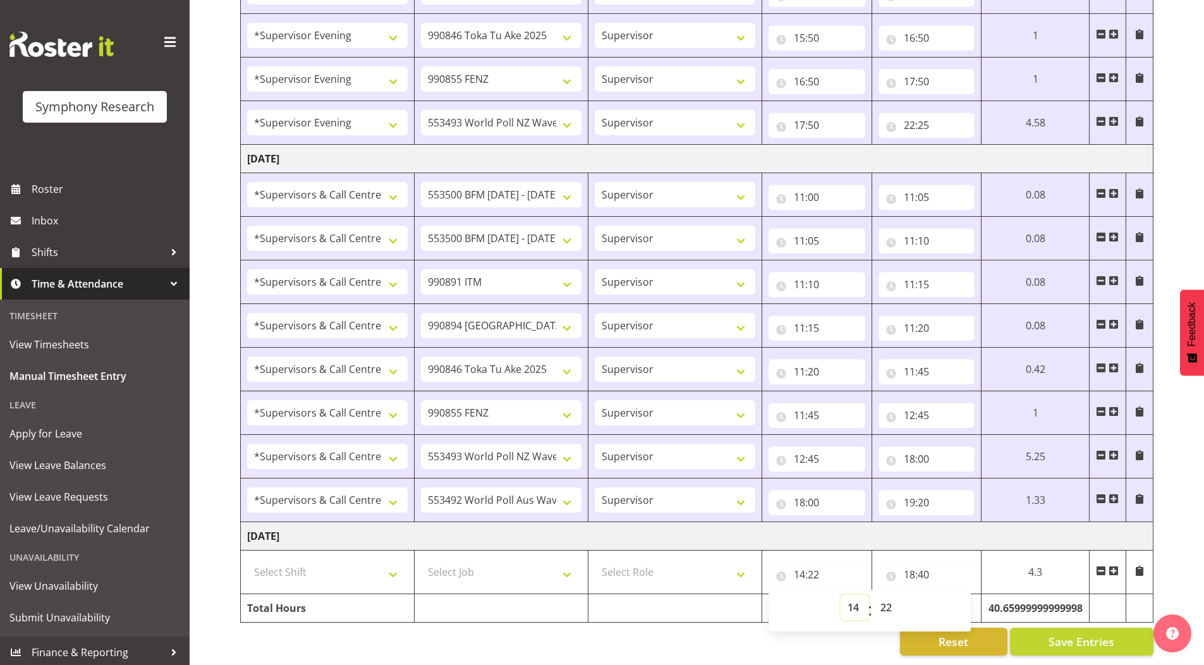
drag, startPoint x: 855, startPoint y: 595, endPoint x: 855, endPoint y: 586, distance: 8.8
click at [855, 595] on select "00 01 02 03 04 05 06 07 08 09 10 11 12 13 14 15 16 17 18 19 20 21 22 23" at bounding box center [854, 607] width 28 height 25
select select "0"
click at [840, 595] on select "00 01 02 03 04 05 06 07 08 09 10 11 12 13 14 15 16 17 18 19 20 21 22 23" at bounding box center [854, 607] width 28 height 25
type input "00:22"
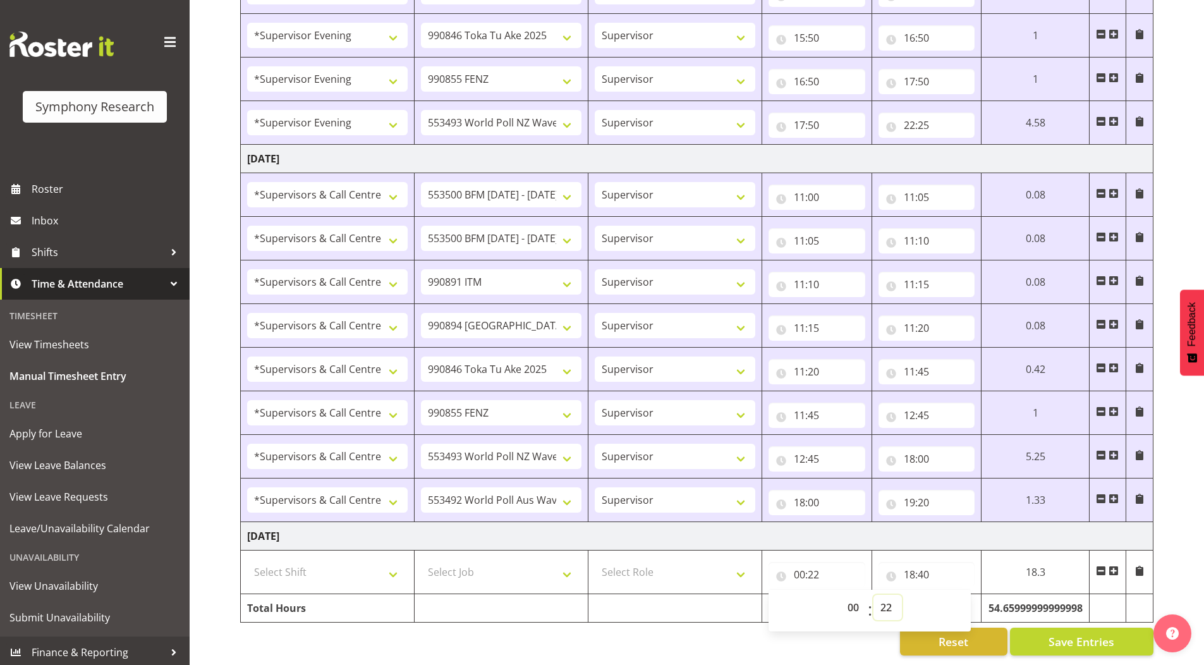
click at [883, 603] on select "00 01 02 03 04 05 06 07 08 09 10 11 12 13 14 15 16 17 18 19 20 21 22 23 24 25 2…" at bounding box center [887, 607] width 28 height 25
select select "0"
click at [873, 595] on select "00 01 02 03 04 05 06 07 08 09 10 11 12 13 14 15 16 17 18 19 20 21 22 23 24 25 2…" at bounding box center [887, 607] width 28 height 25
type input "00:00"
click at [911, 564] on input "18:40" at bounding box center [926, 574] width 97 height 25
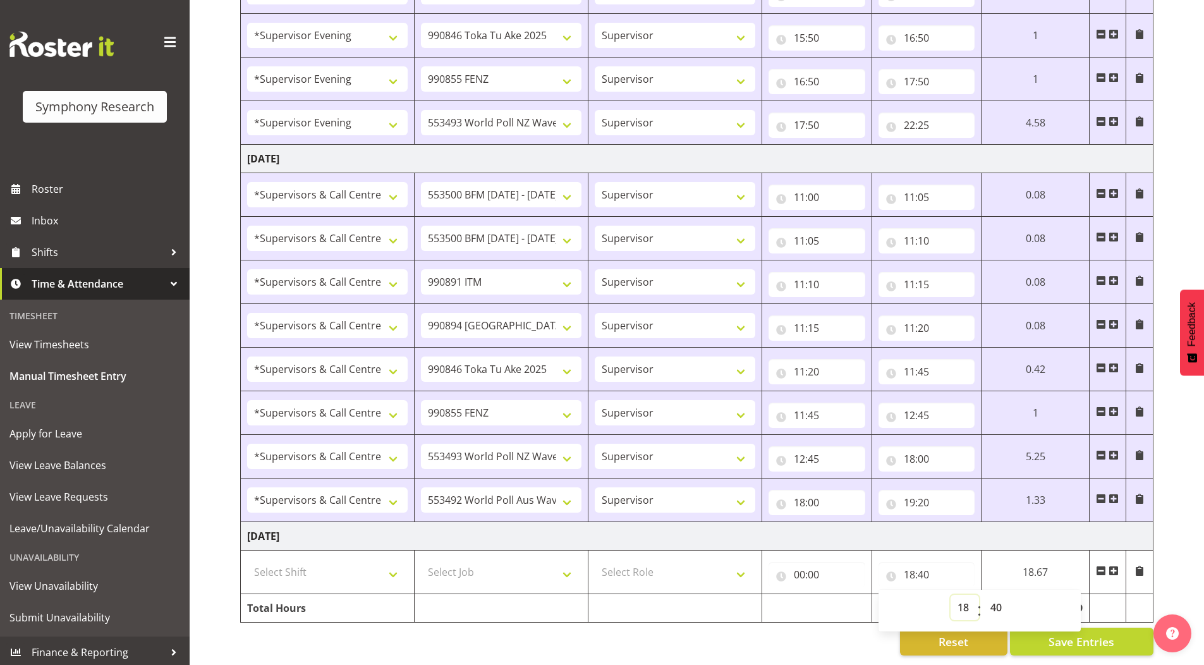
drag, startPoint x: 964, startPoint y: 597, endPoint x: 960, endPoint y: 588, distance: 10.2
click at [964, 597] on select "00 01 02 03 04 05 06 07 08 09 10 11 12 13 14 15 16 17 18 19 20 21 22 23" at bounding box center [964, 607] width 28 height 25
select select "0"
click at [950, 595] on select "00 01 02 03 04 05 06 07 08 09 10 11 12 13 14 15 16 17 18 19 20 21 22 23" at bounding box center [964, 607] width 28 height 25
type input "00:40"
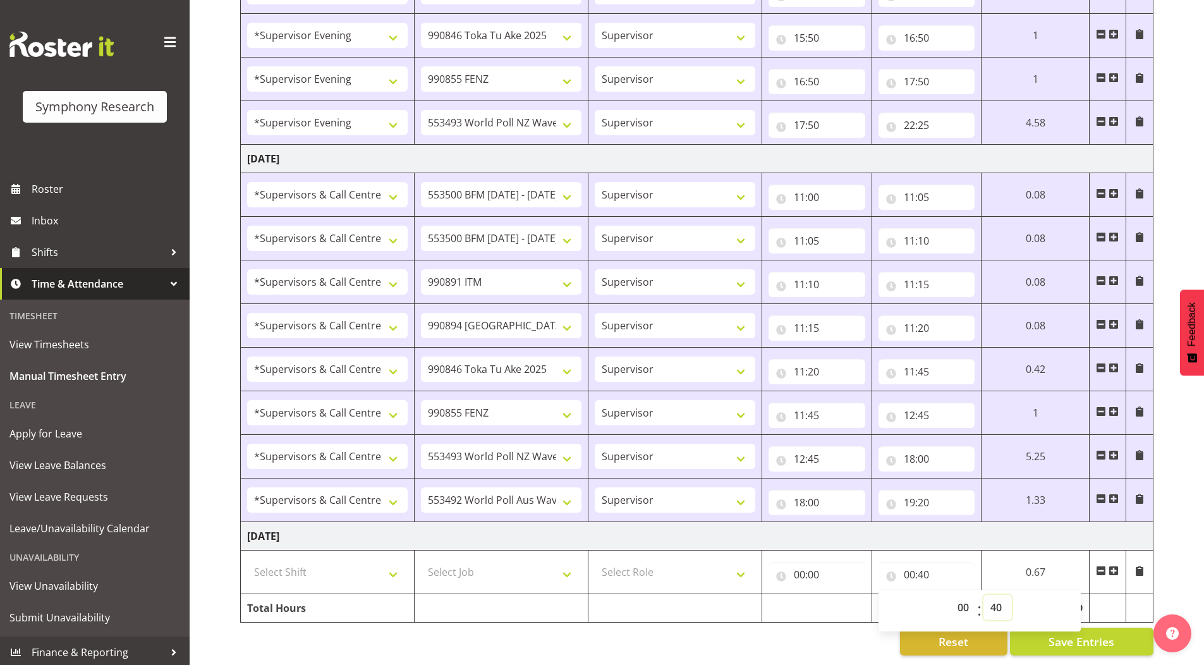
click at [1000, 598] on select "00 01 02 03 04 05 06 07 08 09 10 11 12 13 14 15 16 17 18 19 20 21 22 23 24 25 2…" at bounding box center [997, 607] width 28 height 25
select select "0"
click at [983, 595] on select "00 01 02 03 04 05 06 07 08 09 10 11 12 13 14 15 16 17 18 19 20 21 22 23 24 25 2…" at bounding box center [997, 607] width 28 height 25
type input "00:00"
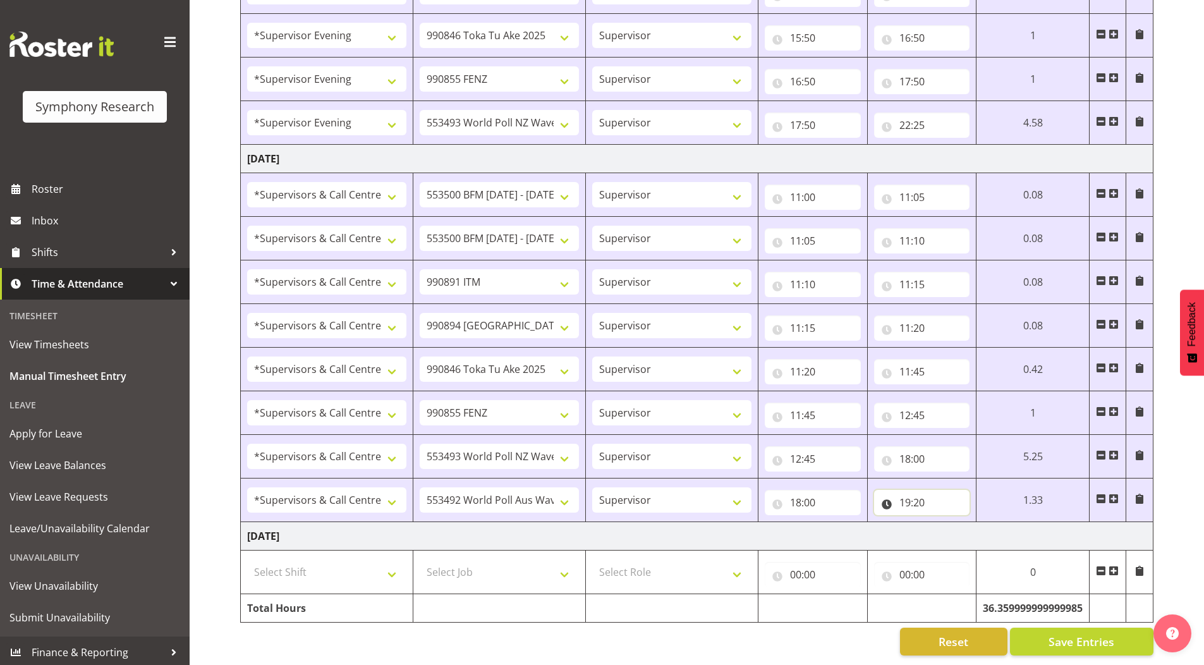
click at [921, 495] on input "19:20" at bounding box center [922, 502] width 96 height 25
click at [996, 527] on select "00 01 02 03 04 05 06 07 08 09 10 11 12 13 14 15 16 17 18 19 20 21 22 23 24 25 2…" at bounding box center [993, 535] width 28 height 25
select select "45"
click at [982, 523] on select "00 01 02 03 04 05 06 07 08 09 10 11 12 13 14 15 16 17 18 19 20 21 22 23 24 25 2…" at bounding box center [993, 535] width 28 height 25
type input "19:45"
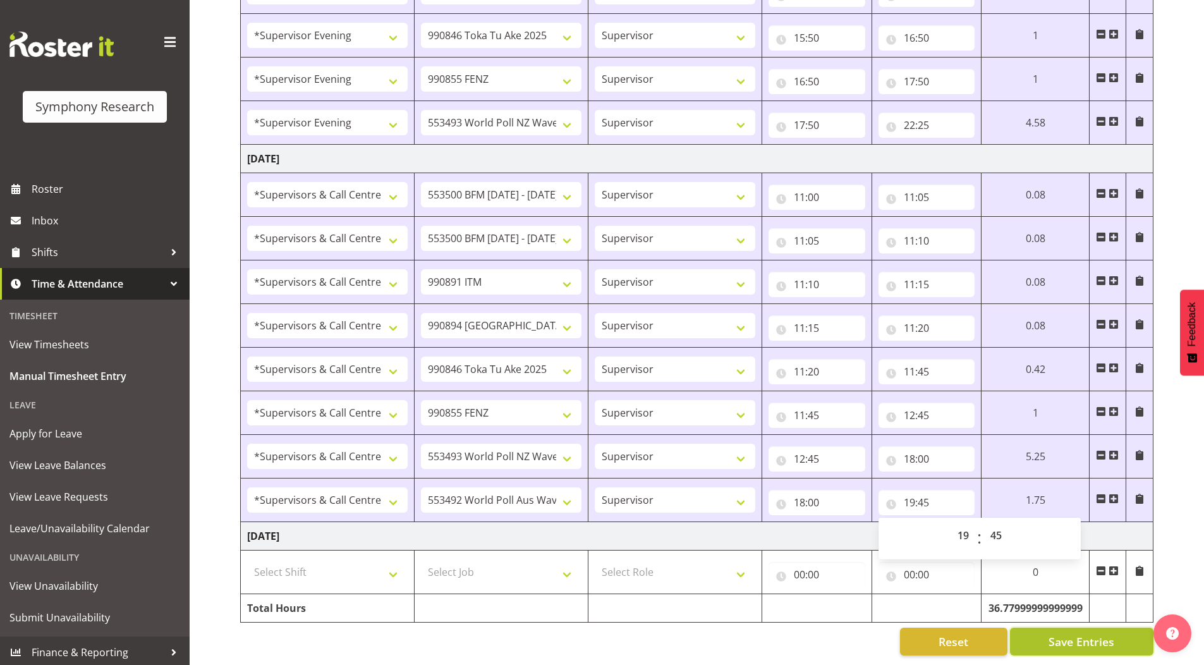
click at [1048, 632] on button "Save Entries" at bounding box center [1081, 641] width 143 height 28
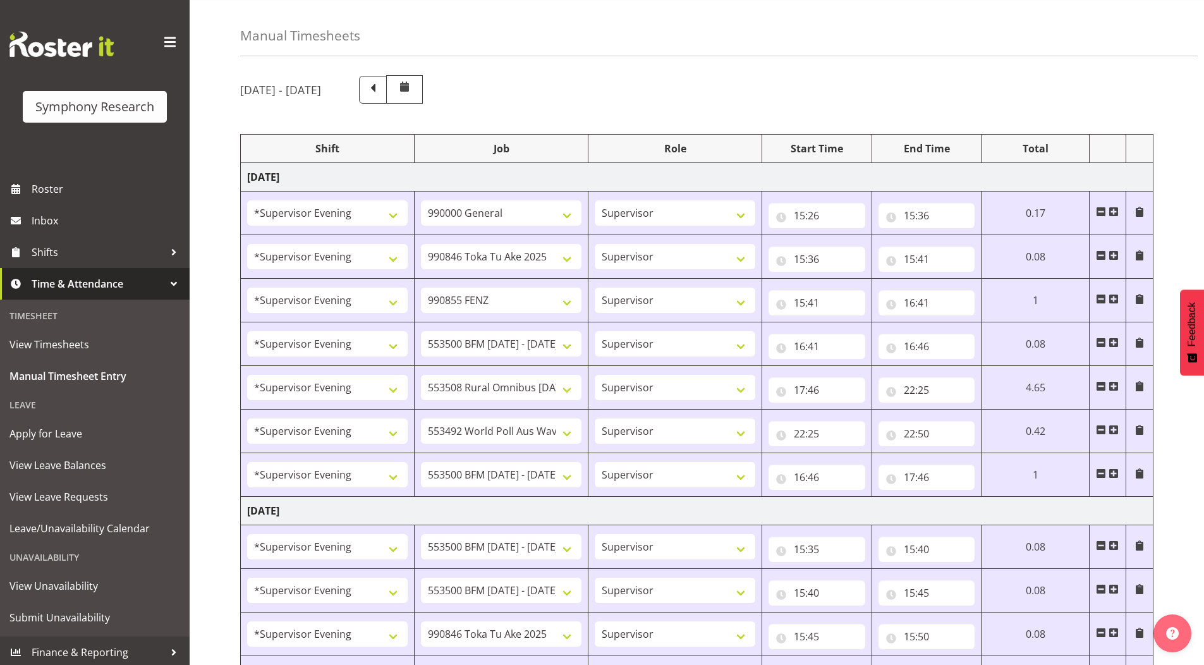
scroll to position [0, 0]
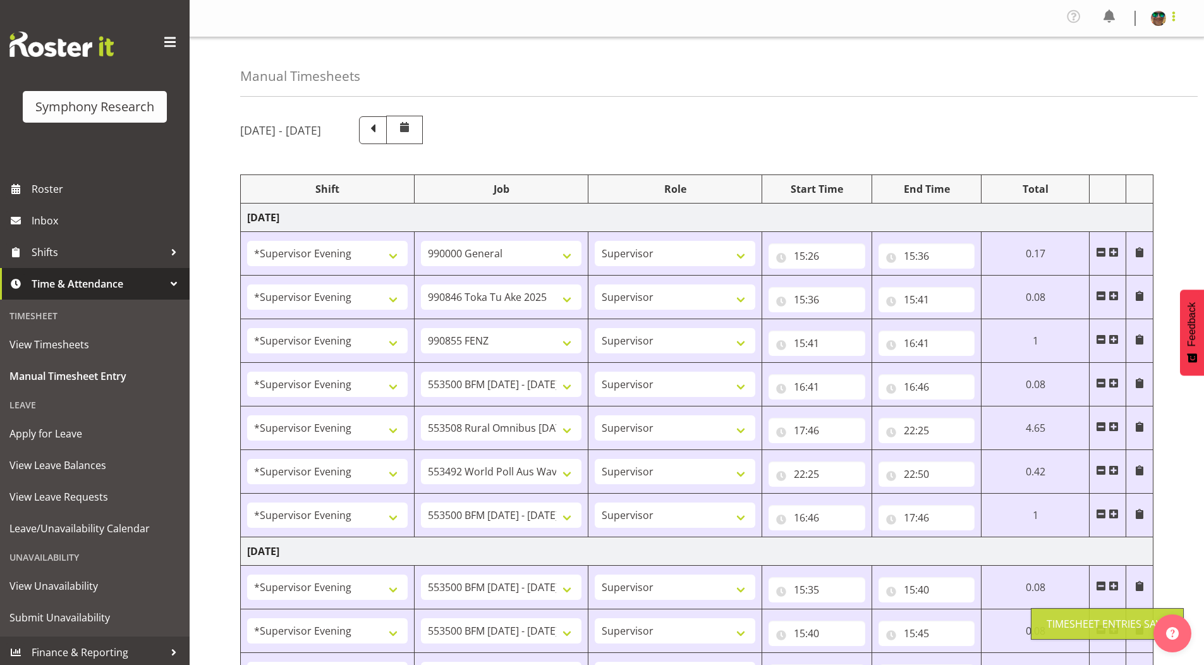
click at [1176, 19] on span at bounding box center [1173, 16] width 15 height 15
drag, startPoint x: 1125, startPoint y: 71, endPoint x: 1166, endPoint y: 25, distance: 61.8
click at [1125, 71] on link "Log Out" at bounding box center [1120, 69] width 121 height 23
